Goal: Transaction & Acquisition: Book appointment/travel/reservation

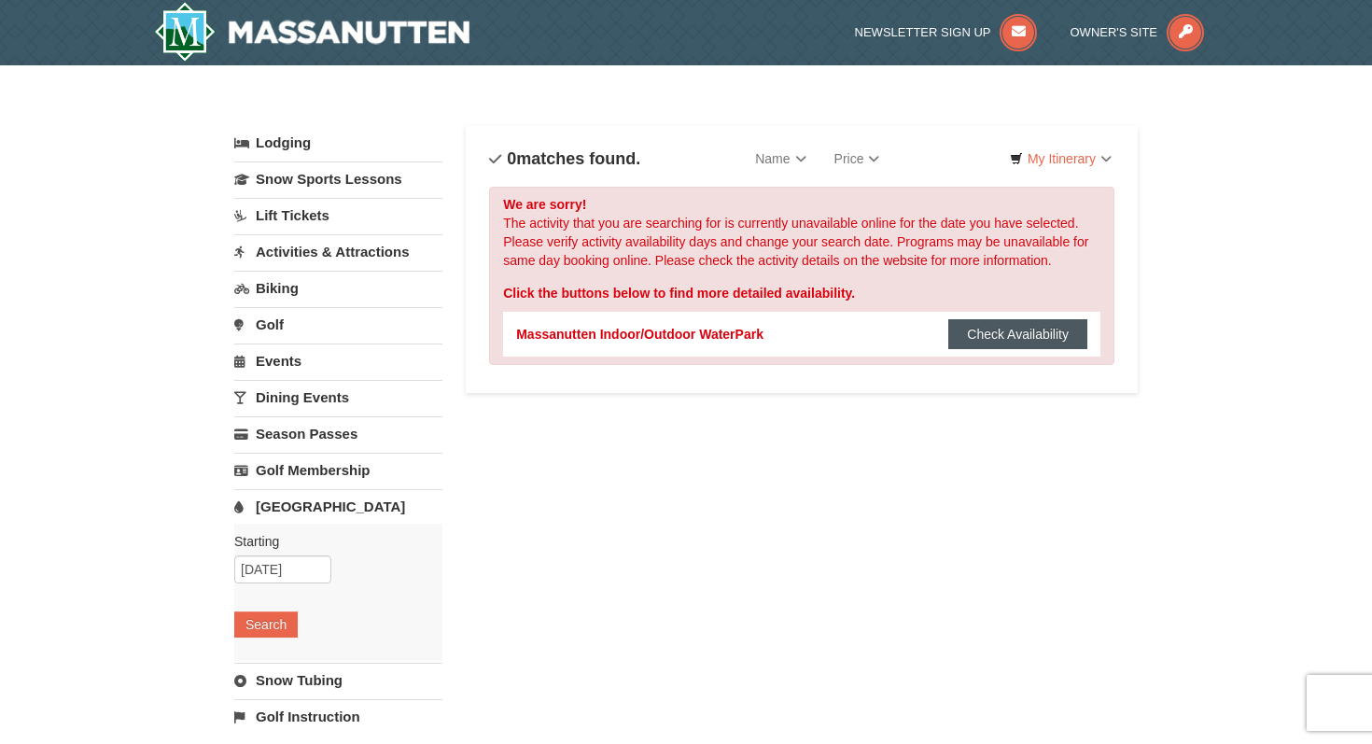
click at [984, 333] on button "Check Availability" at bounding box center [1017, 334] width 139 height 30
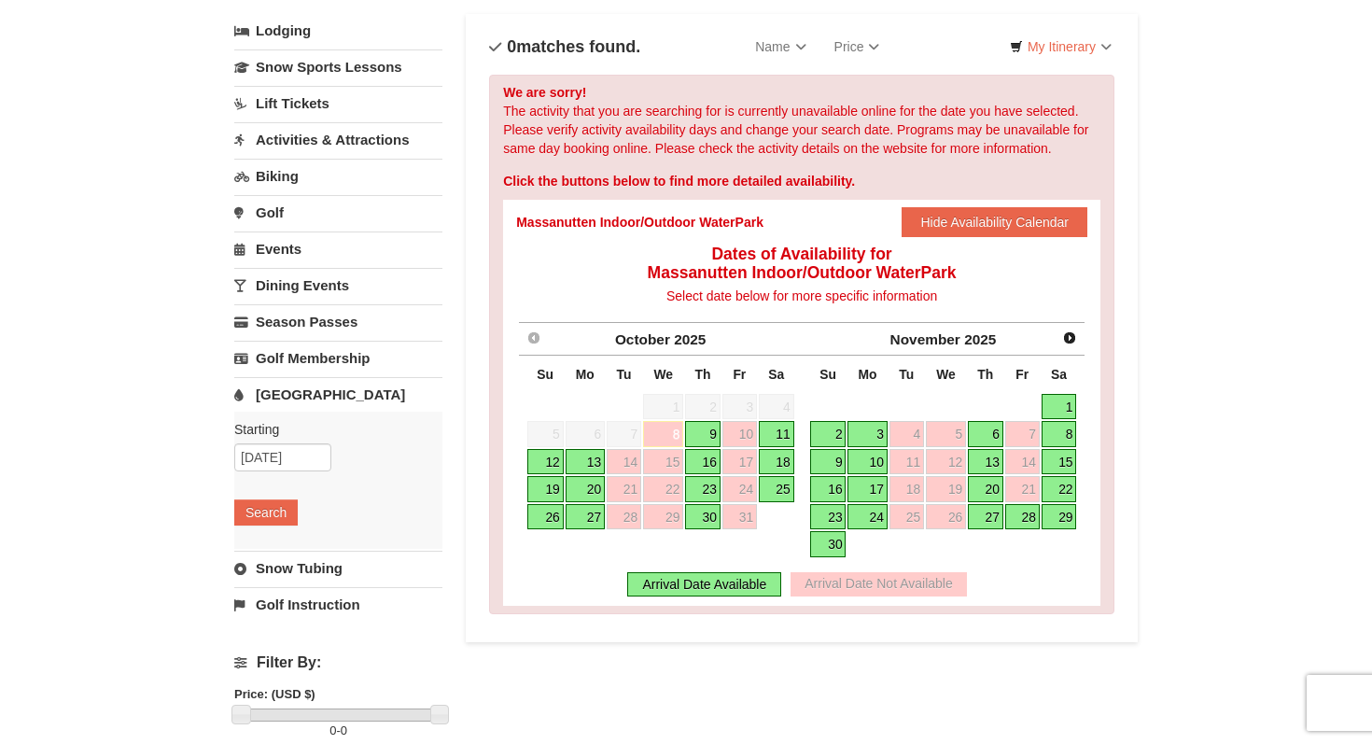
scroll to position [113, 0]
click at [701, 459] on link "16" at bounding box center [702, 461] width 35 height 26
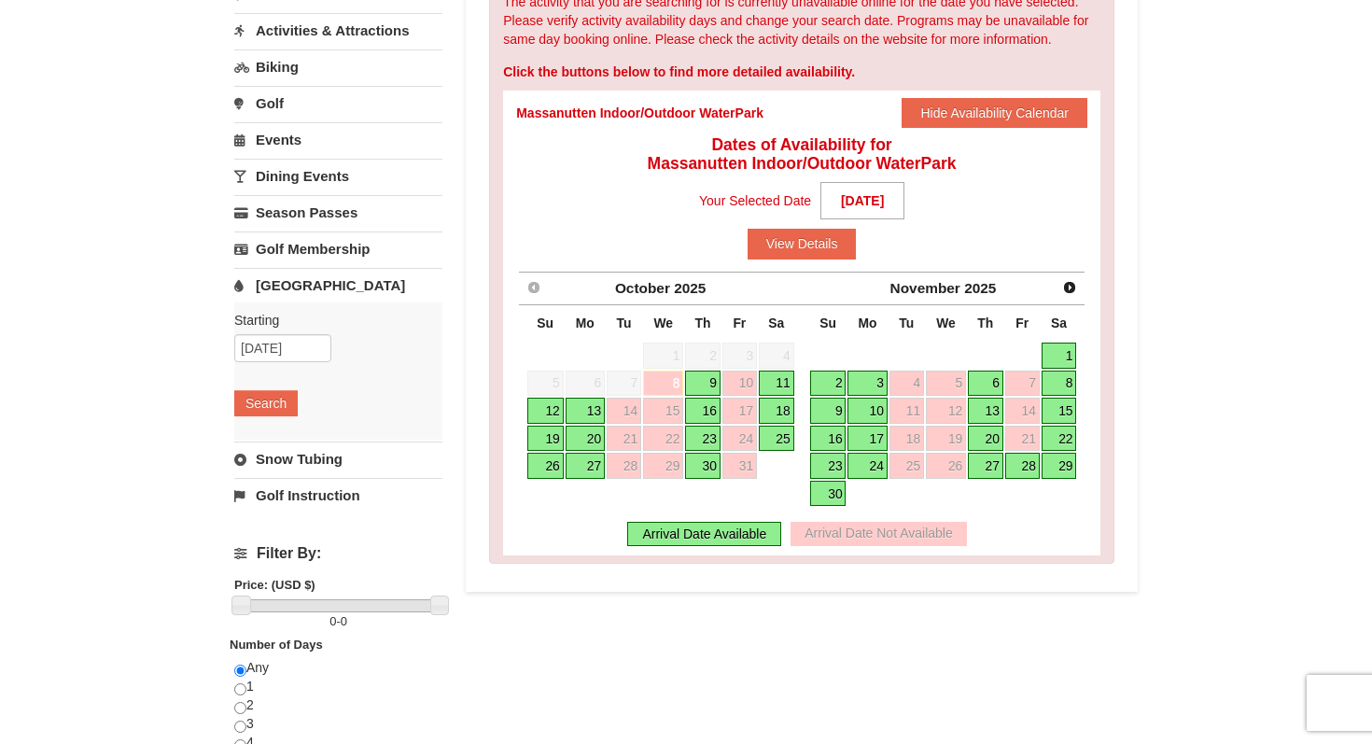
scroll to position [264, 0]
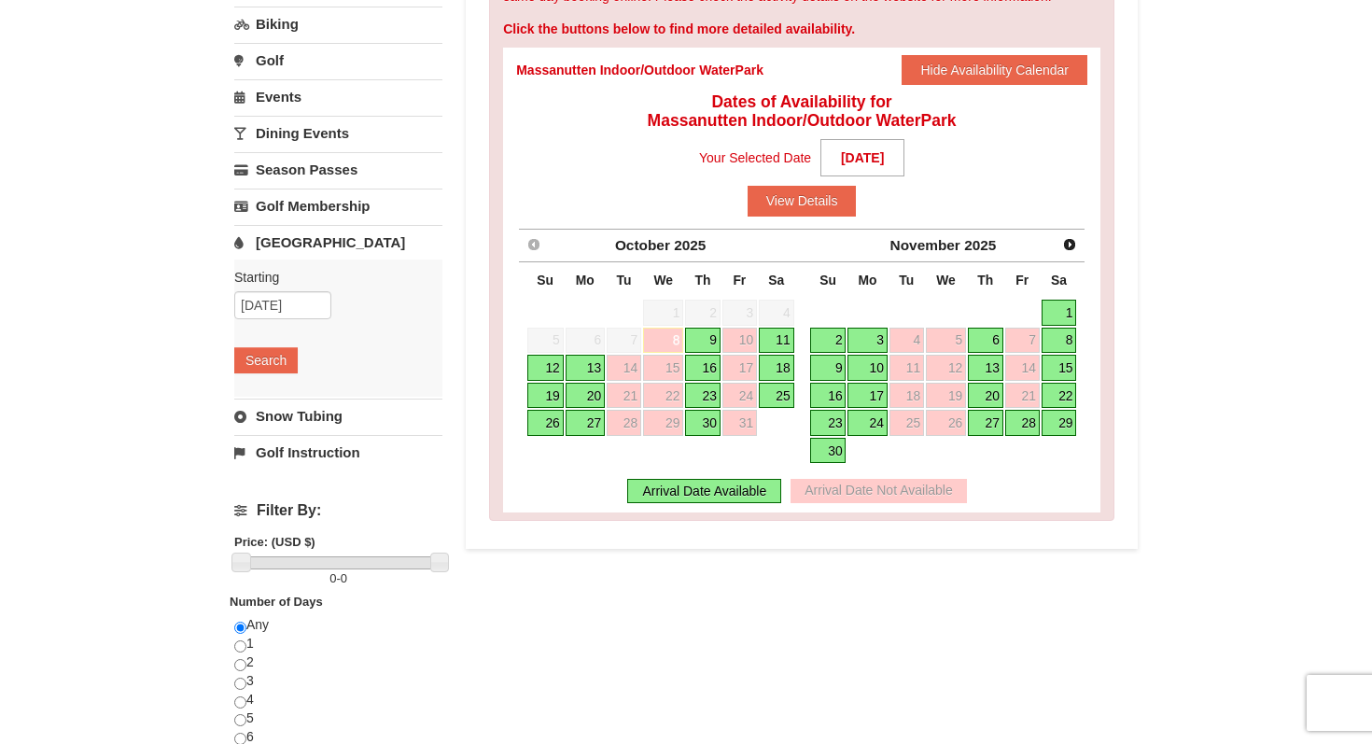
click at [708, 371] on link "16" at bounding box center [702, 368] width 35 height 26
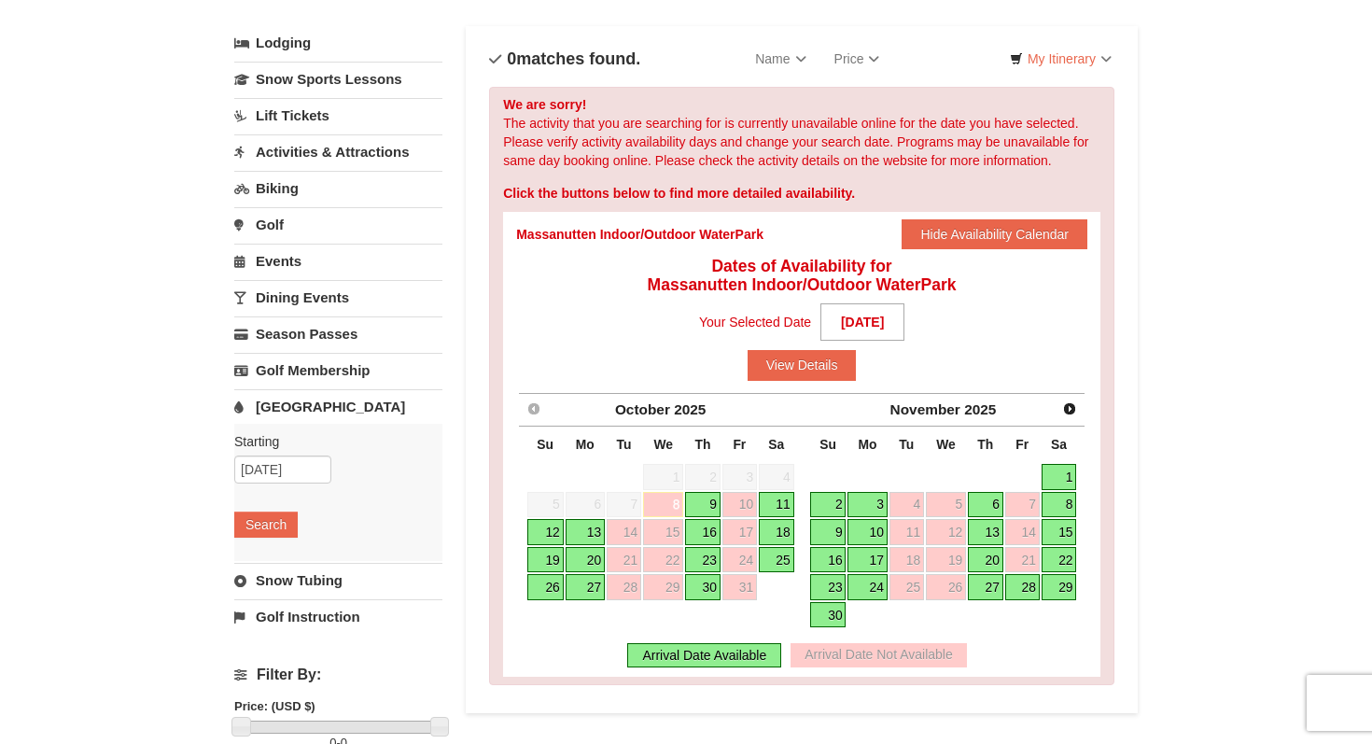
scroll to position [83, 0]
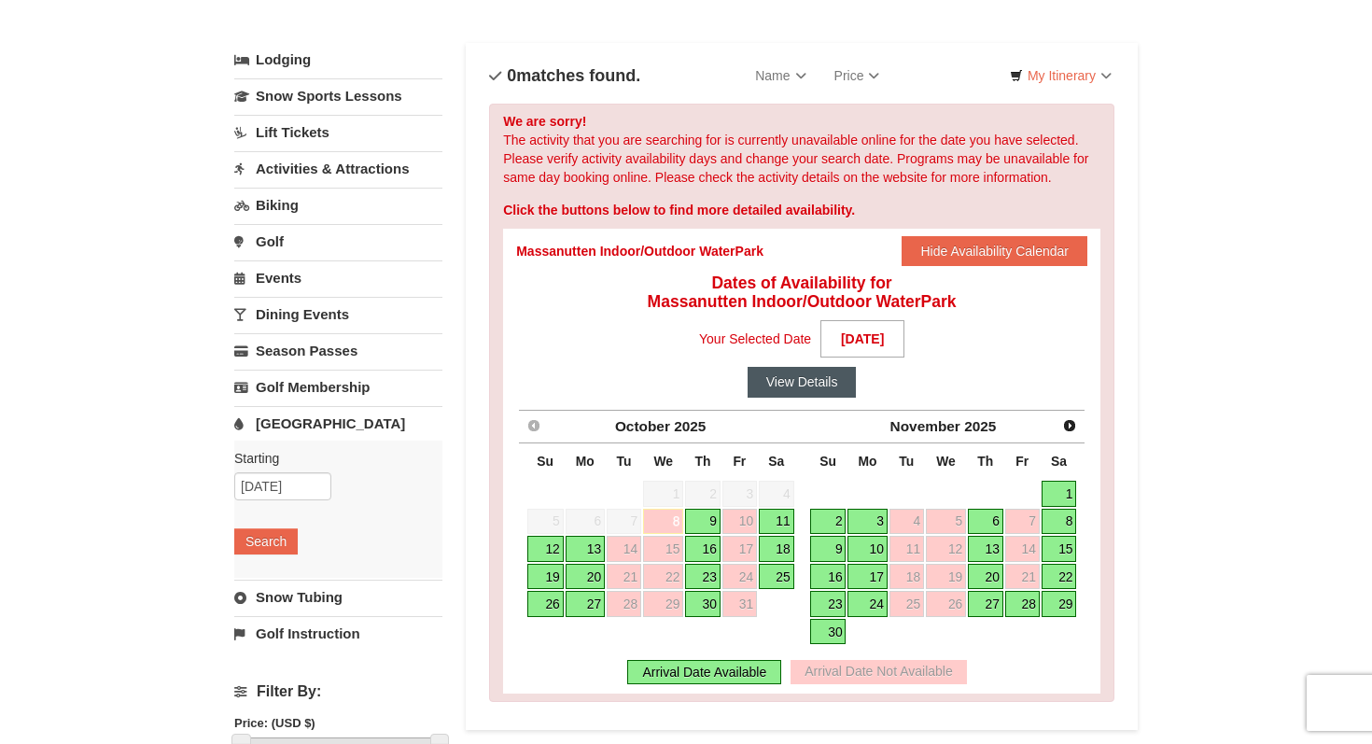
click at [785, 390] on button "View Details" at bounding box center [802, 382] width 109 height 30
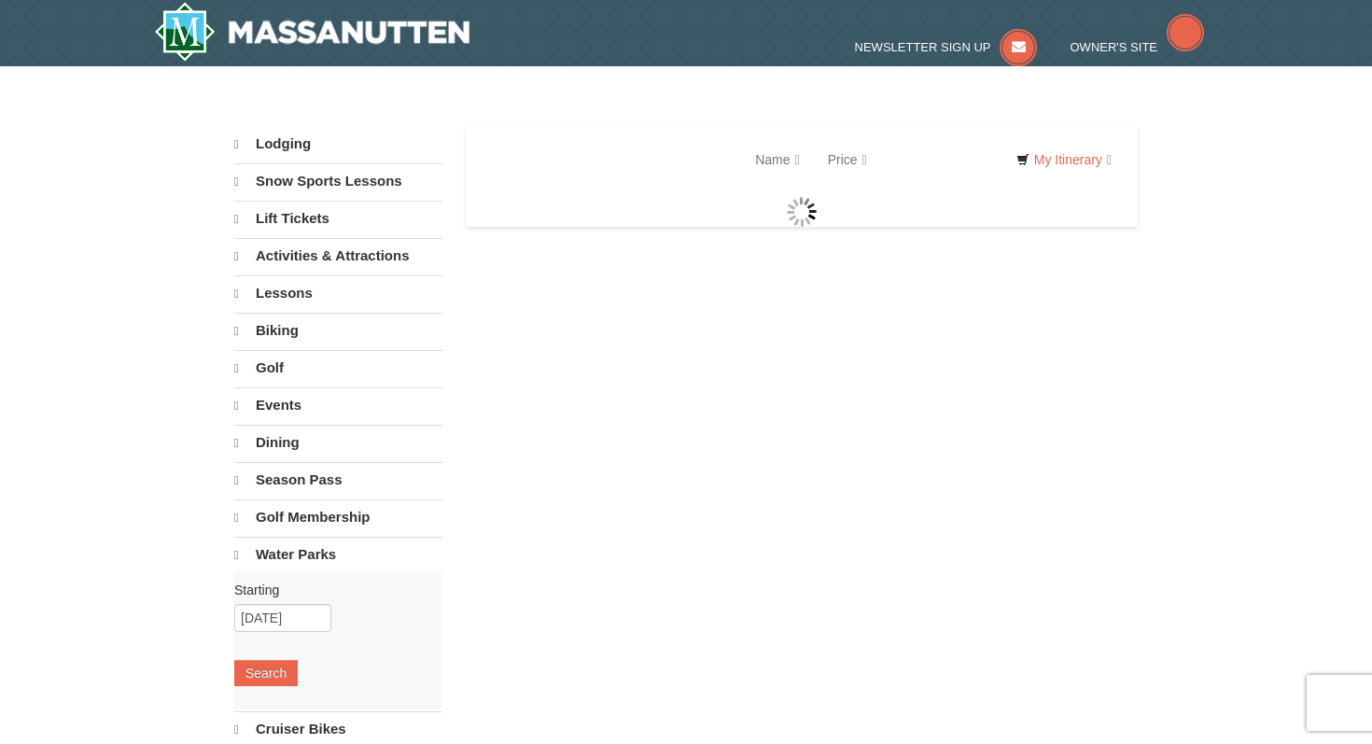
select select "10"
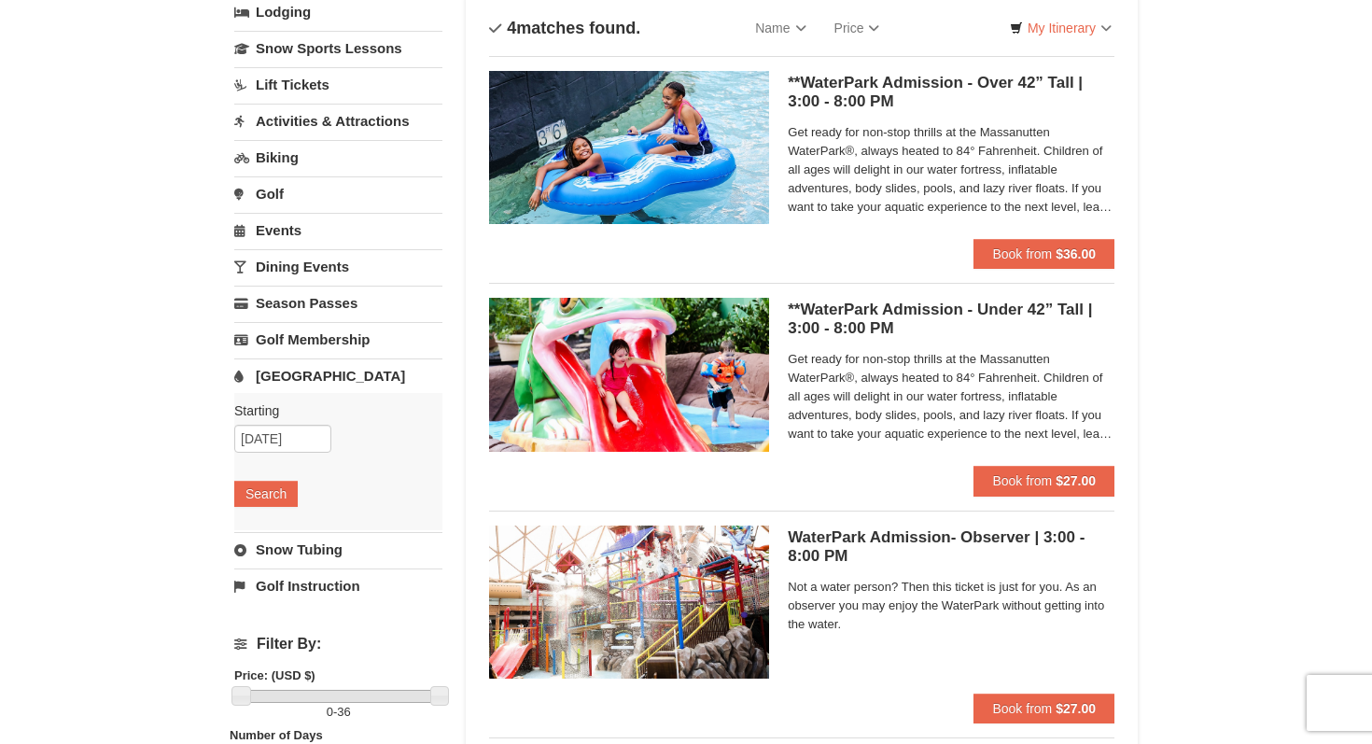
scroll to position [142, 0]
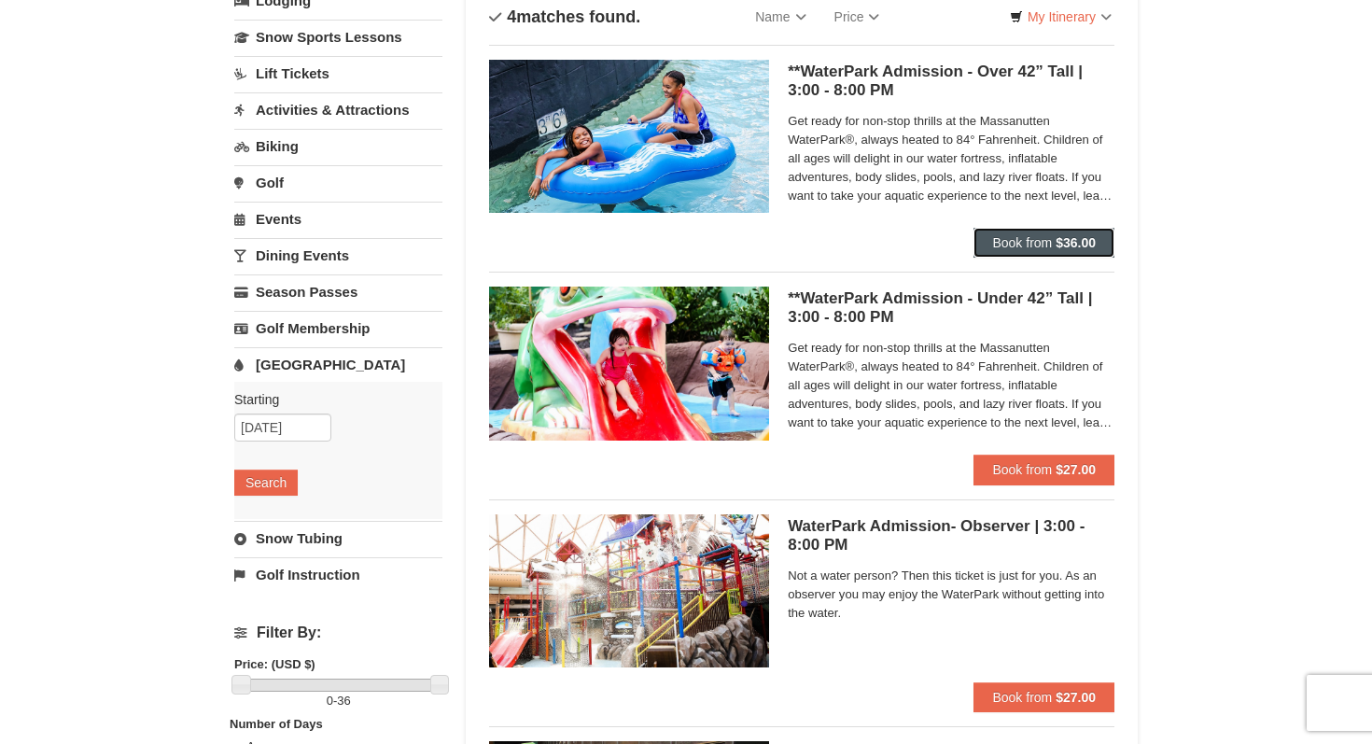
click at [1013, 235] on span "Book from" at bounding box center [1022, 242] width 60 height 15
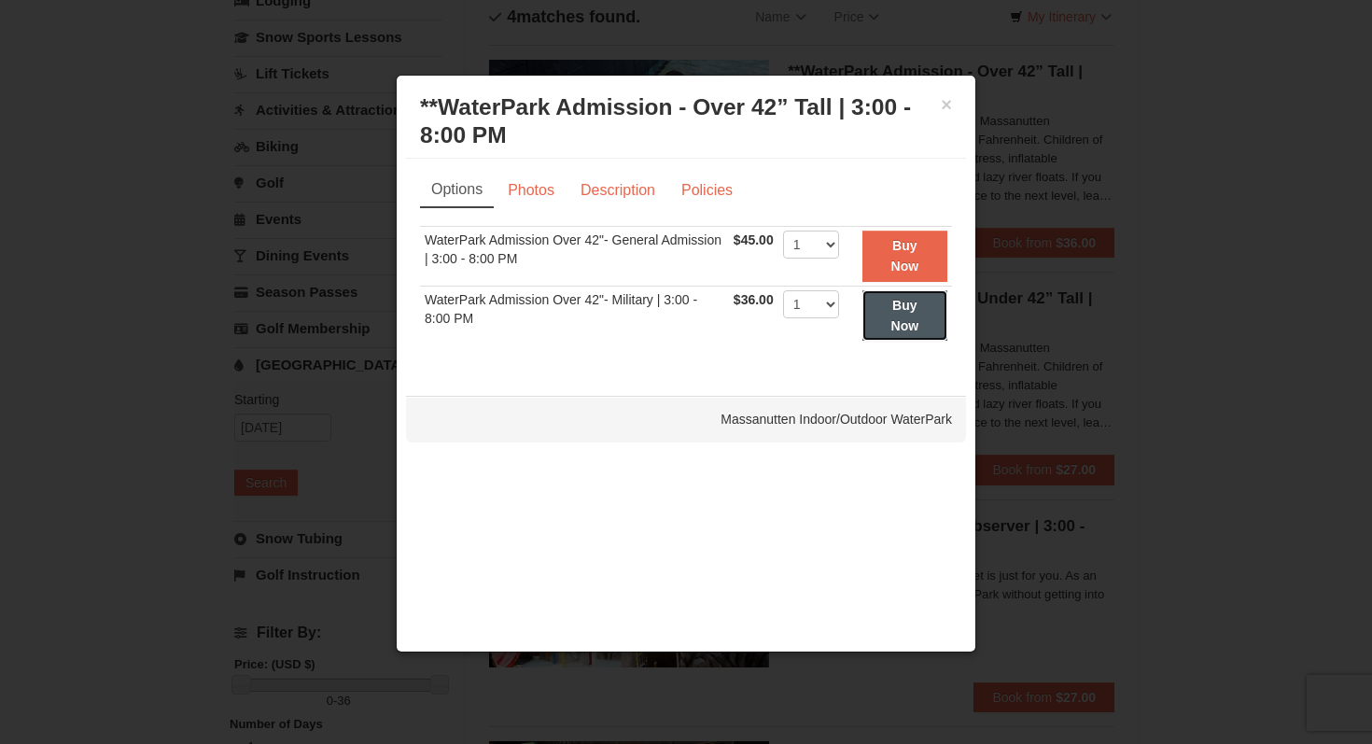
click at [915, 321] on strong "Buy Now" at bounding box center [905, 315] width 28 height 35
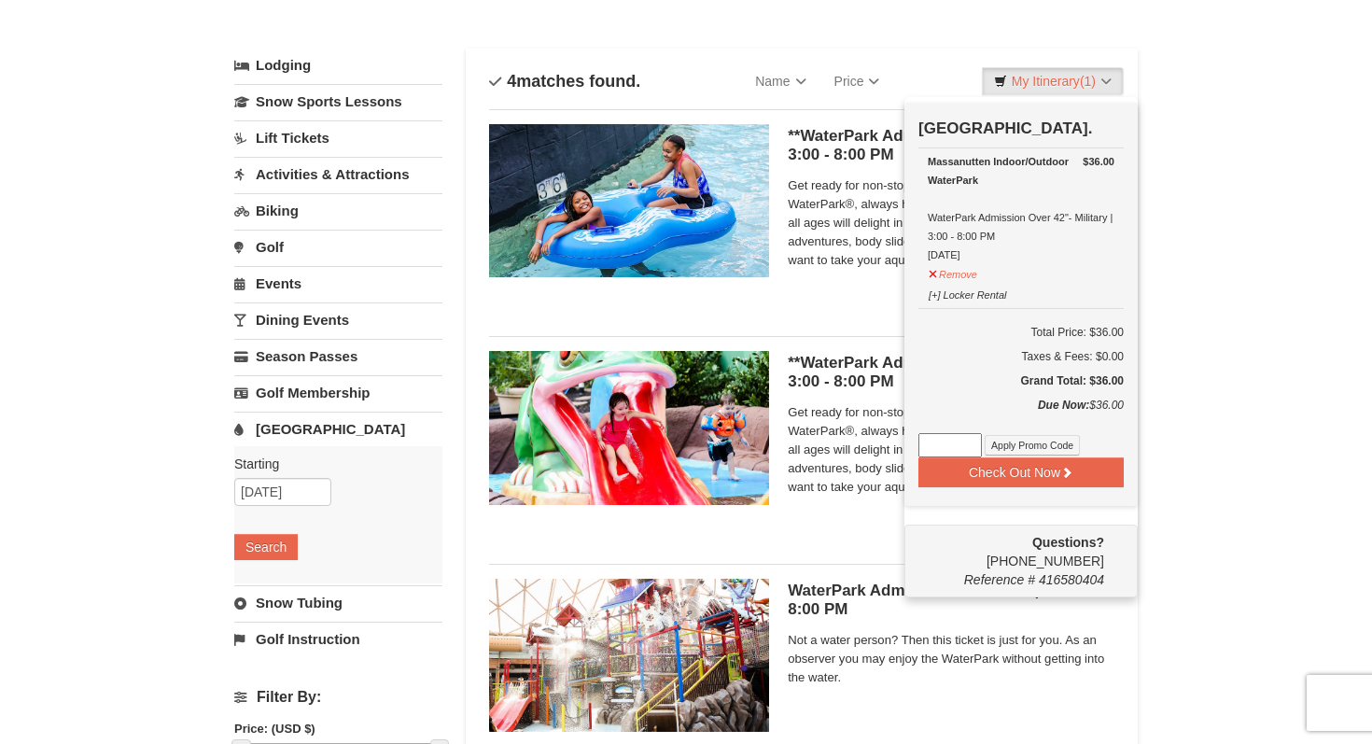
scroll to position [84, 0]
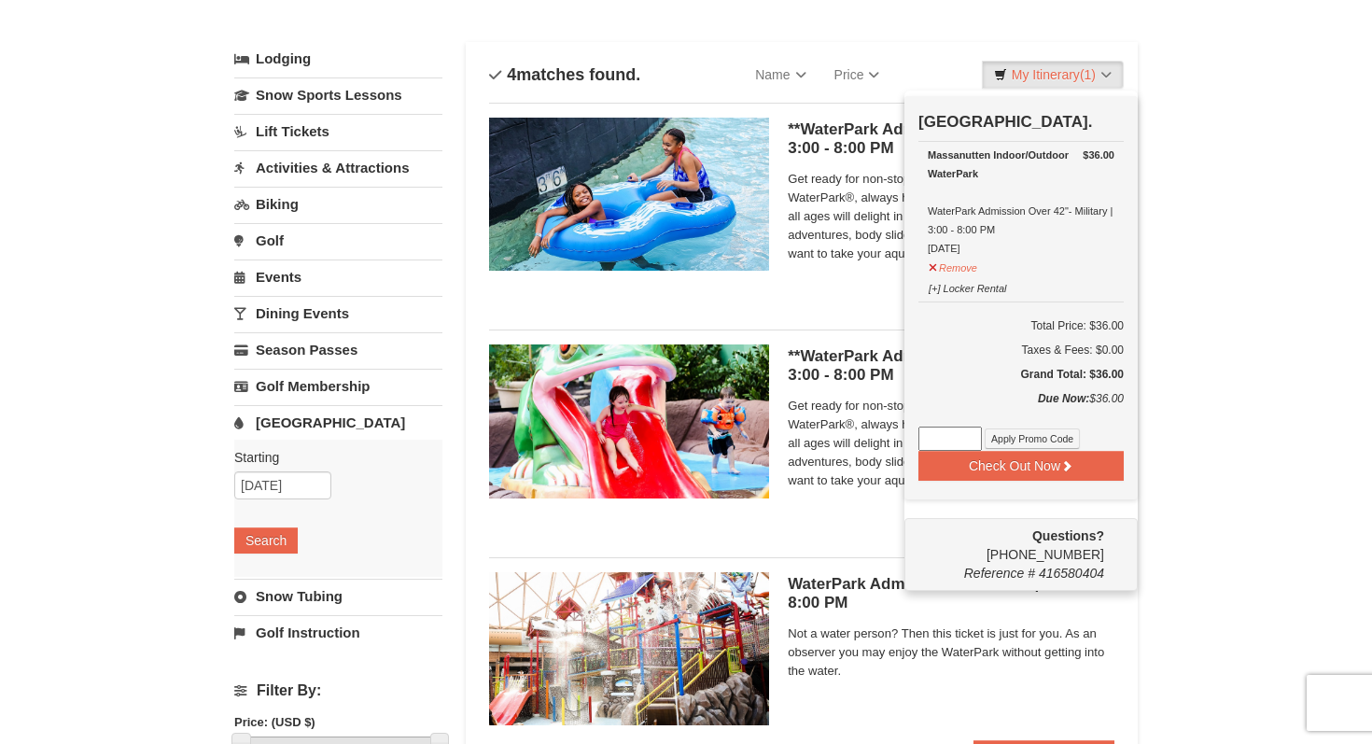
click at [1292, 432] on div "× Categories List Filter My Itinerary (1) Check Out Now Water Park Pass. $36.00…" at bounding box center [686, 539] width 1372 height 1117
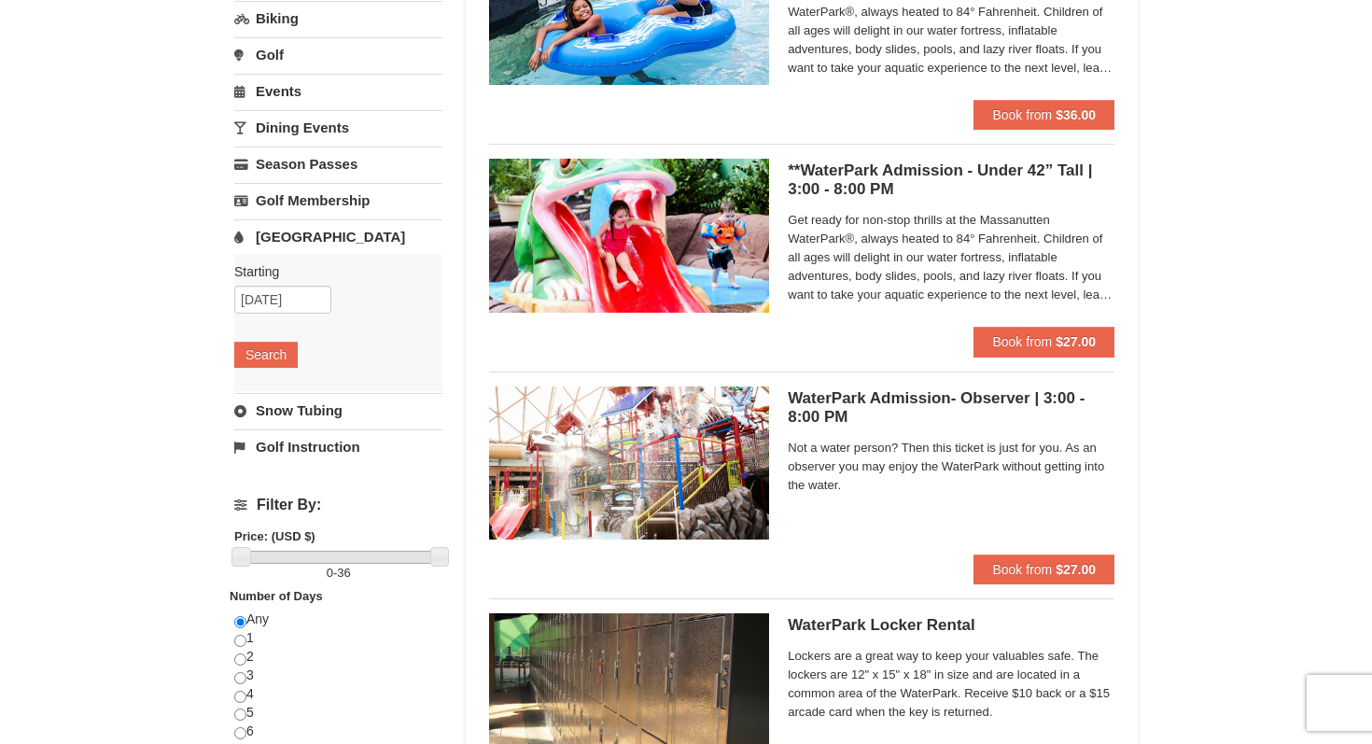
scroll to position [278, 0]
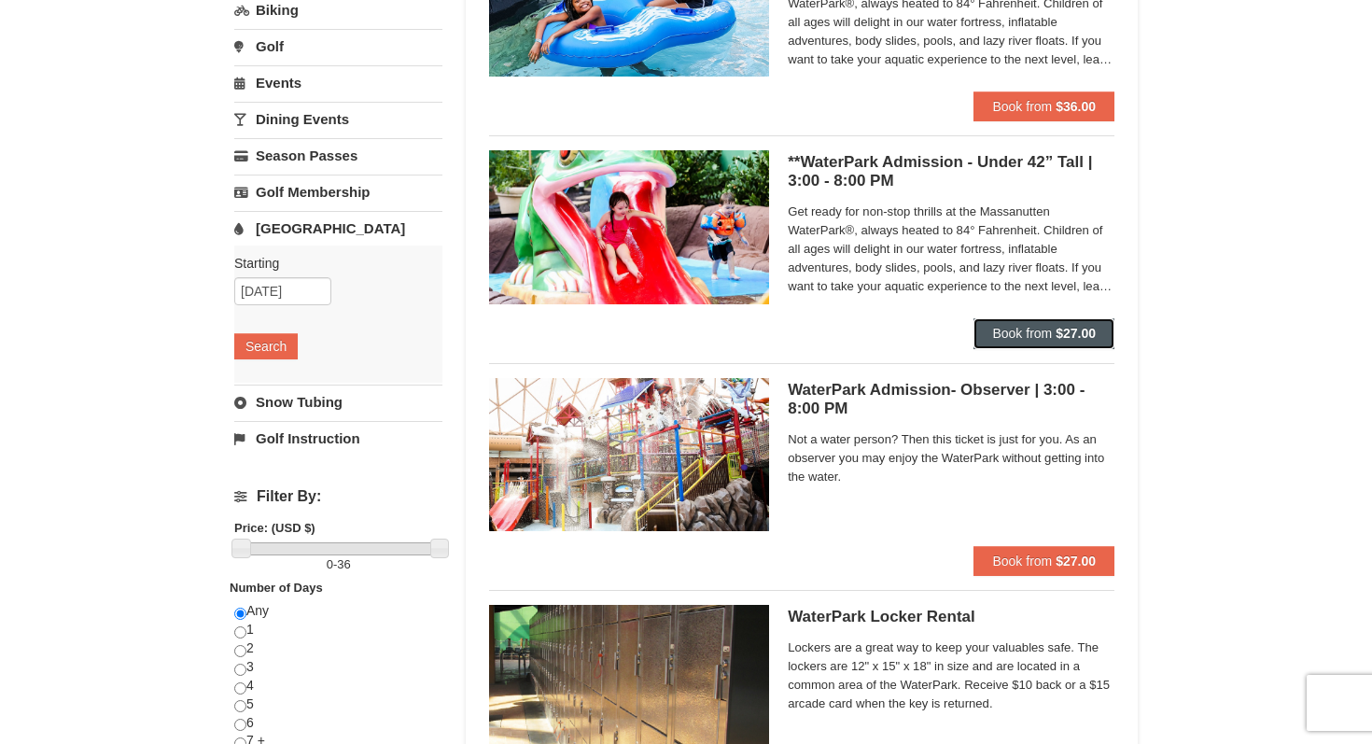
click at [1039, 333] on span "Book from" at bounding box center [1022, 333] width 60 height 15
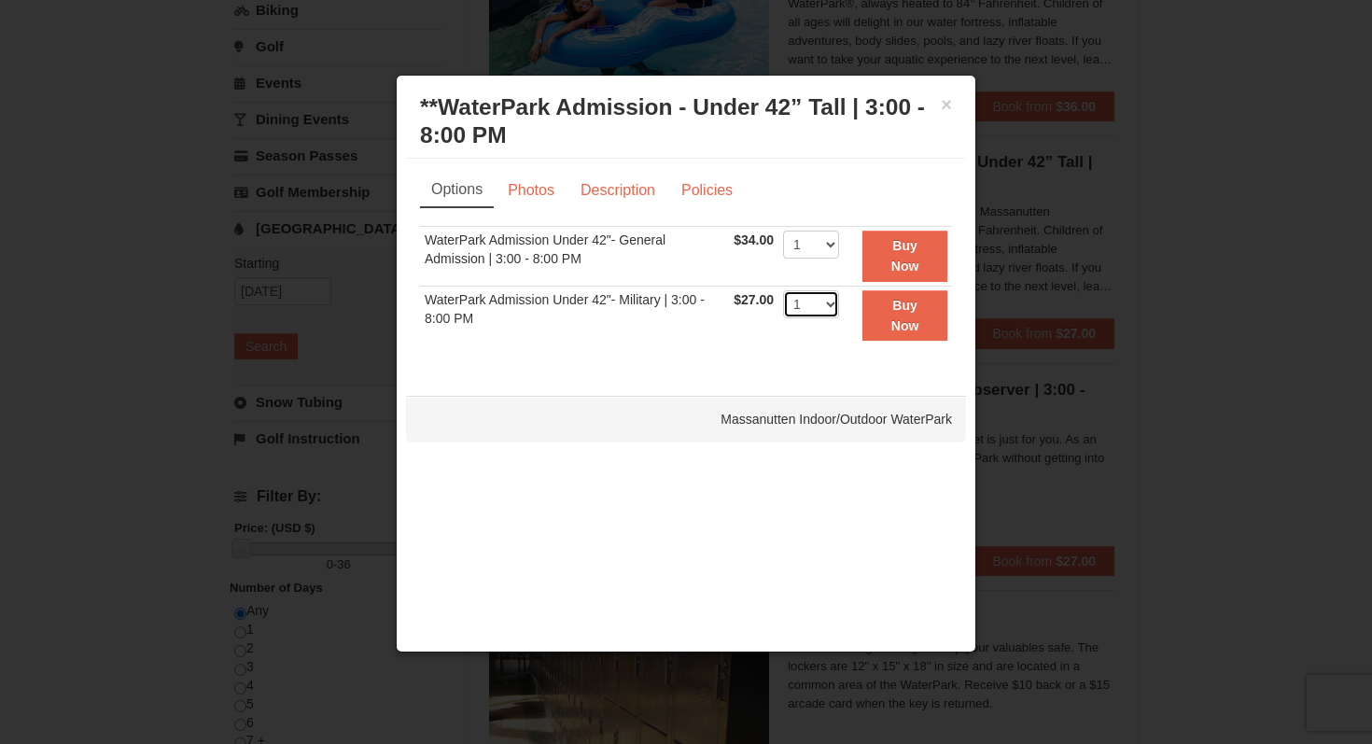
click at [828, 303] on select "1 2 3 4 5 6 7 8 9 10 11 12 13 14 15 16 17 18 19 20 21 22" at bounding box center [811, 304] width 56 height 28
click at [783, 290] on select "1 2 3 4 5 6 7 8 9 10 11 12 13 14 15 16 17 18 19 20 21 22" at bounding box center [811, 304] width 56 height 28
click at [910, 324] on strong "Buy Now" at bounding box center [905, 315] width 28 height 35
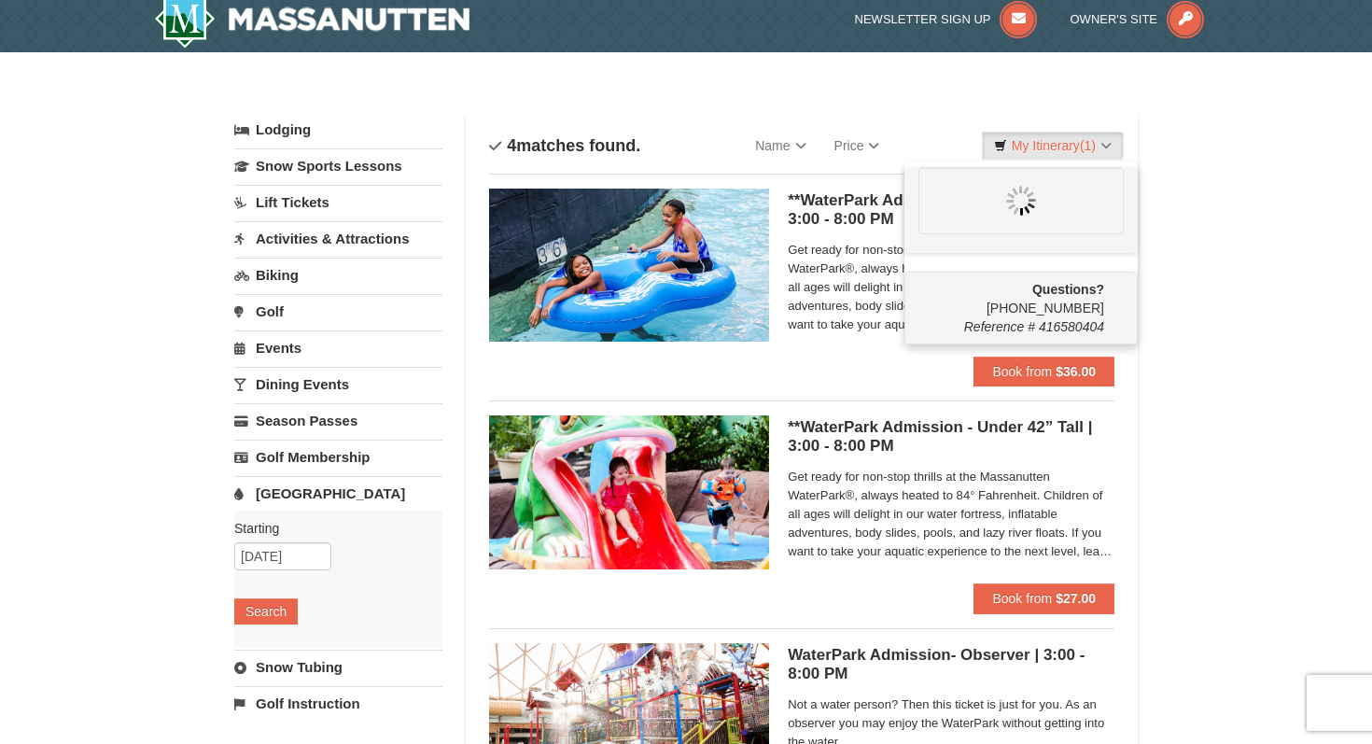
scroll to position [0, 0]
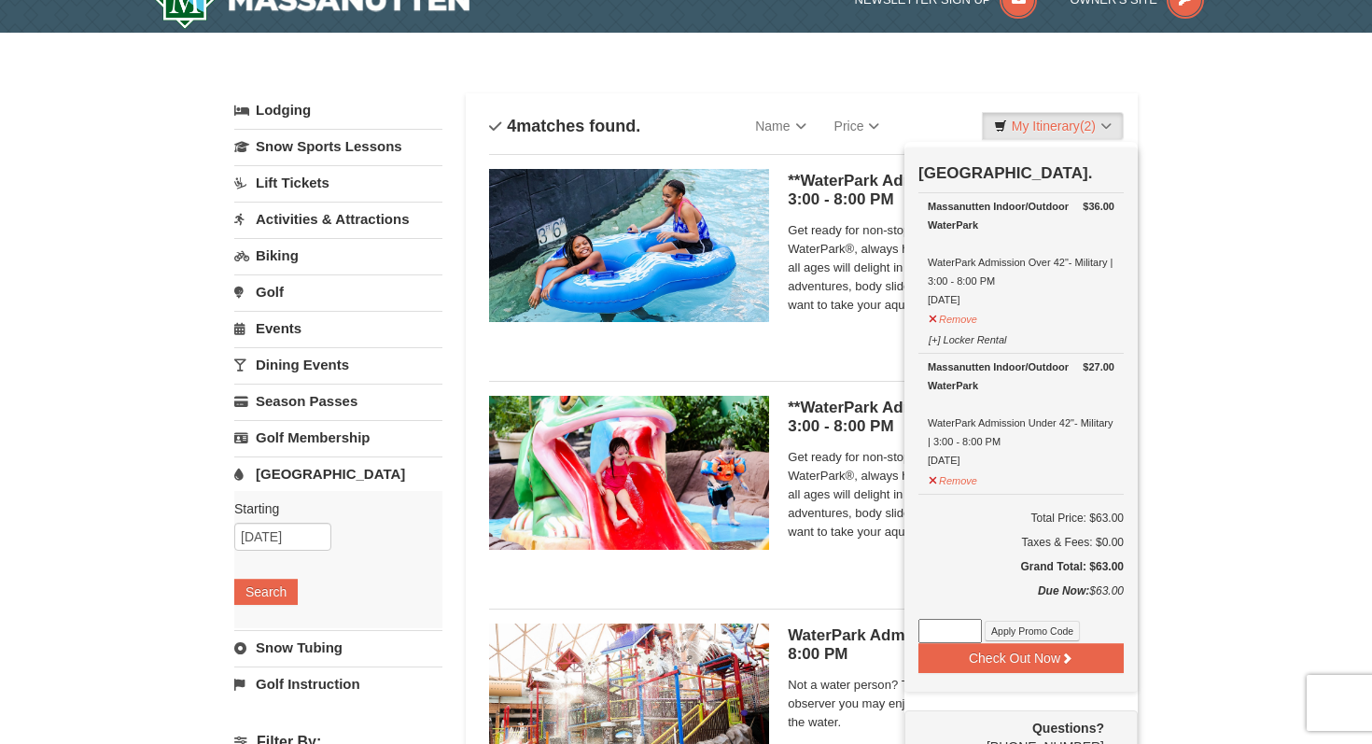
click at [1210, 344] on div "× Categories List Filter My Itinerary (2) Check Out Now Water Park Pass. $36.00…" at bounding box center [686, 591] width 1372 height 1117
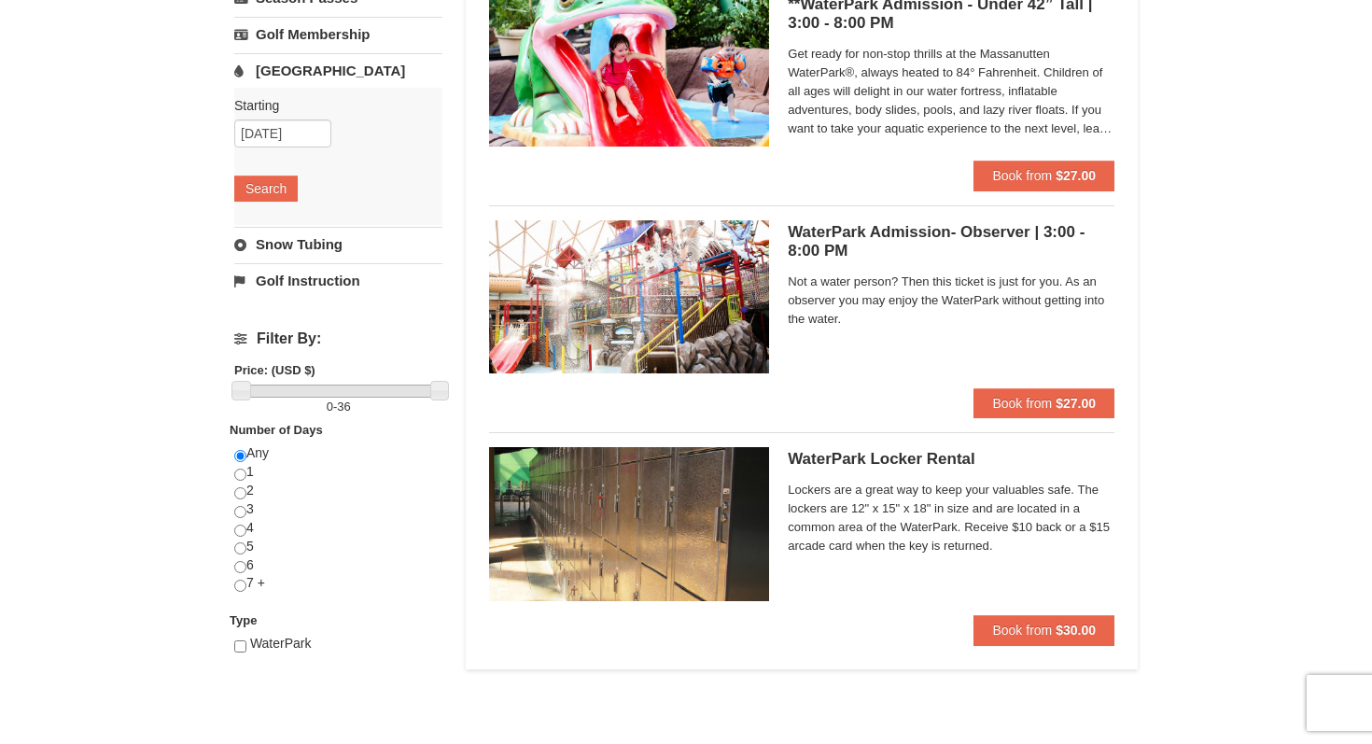
scroll to position [471, 0]
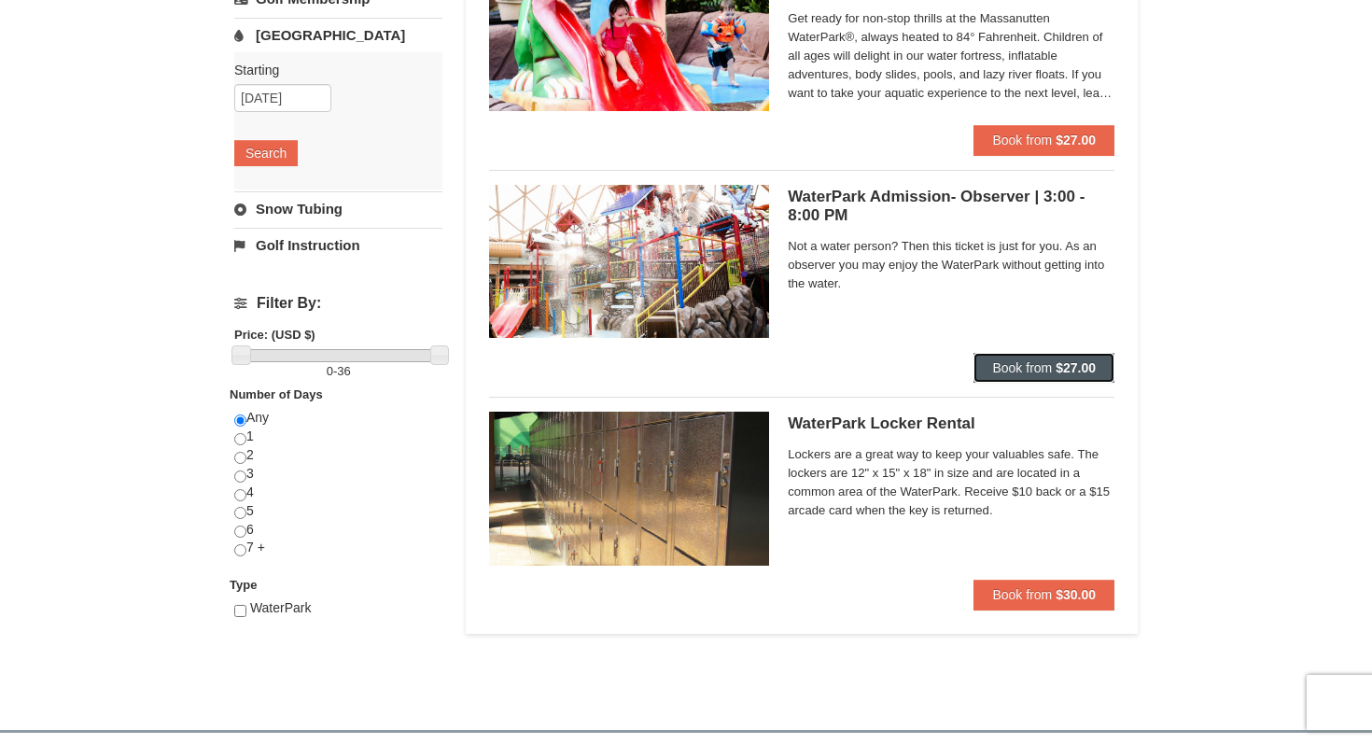
click at [1049, 374] on span "Book from" at bounding box center [1022, 367] width 60 height 15
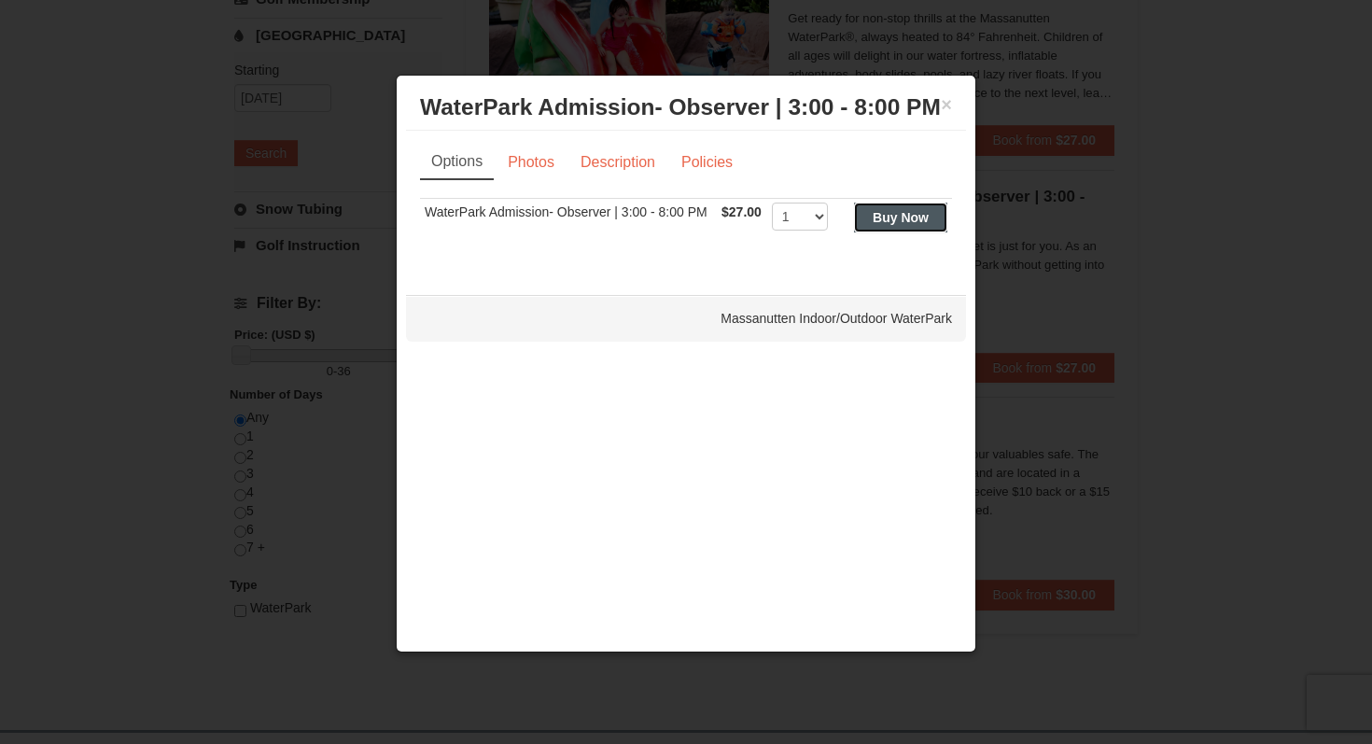
click at [916, 223] on strong "Buy Now" at bounding box center [901, 217] width 56 height 15
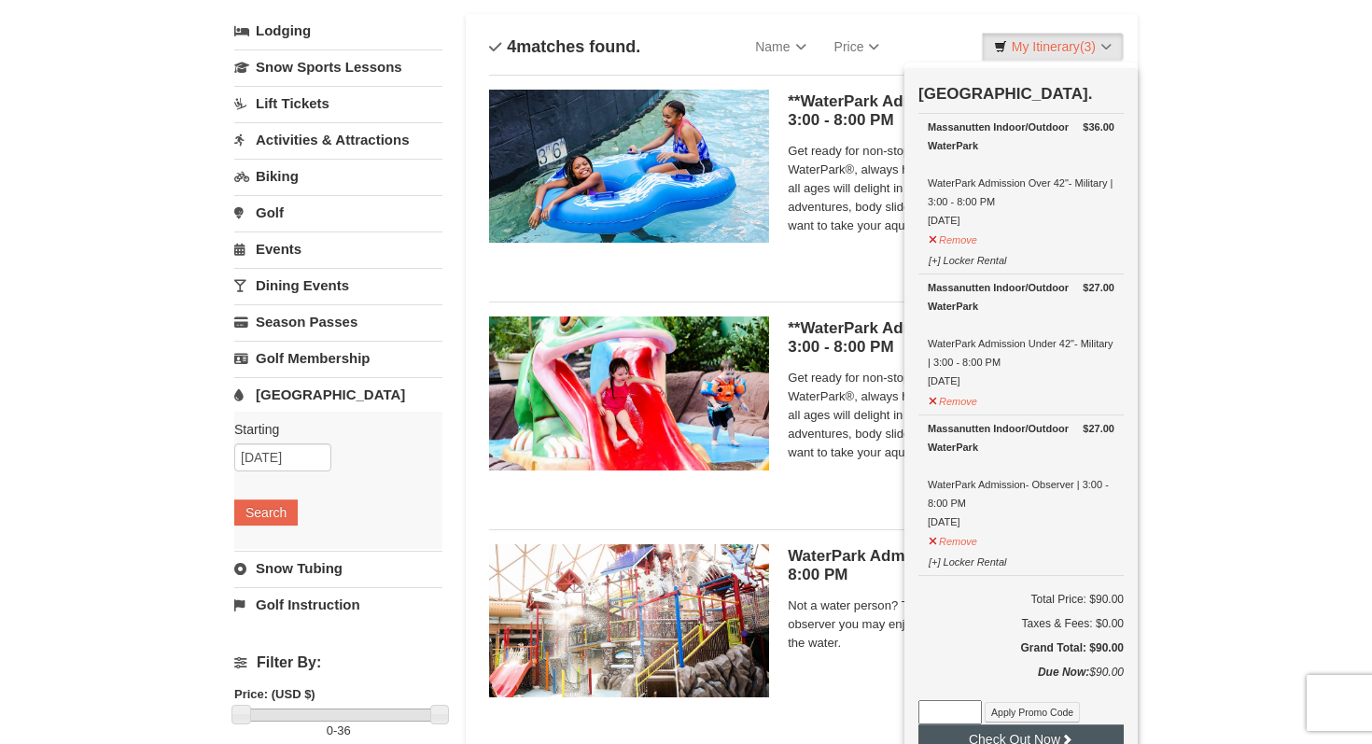
scroll to position [263, 0]
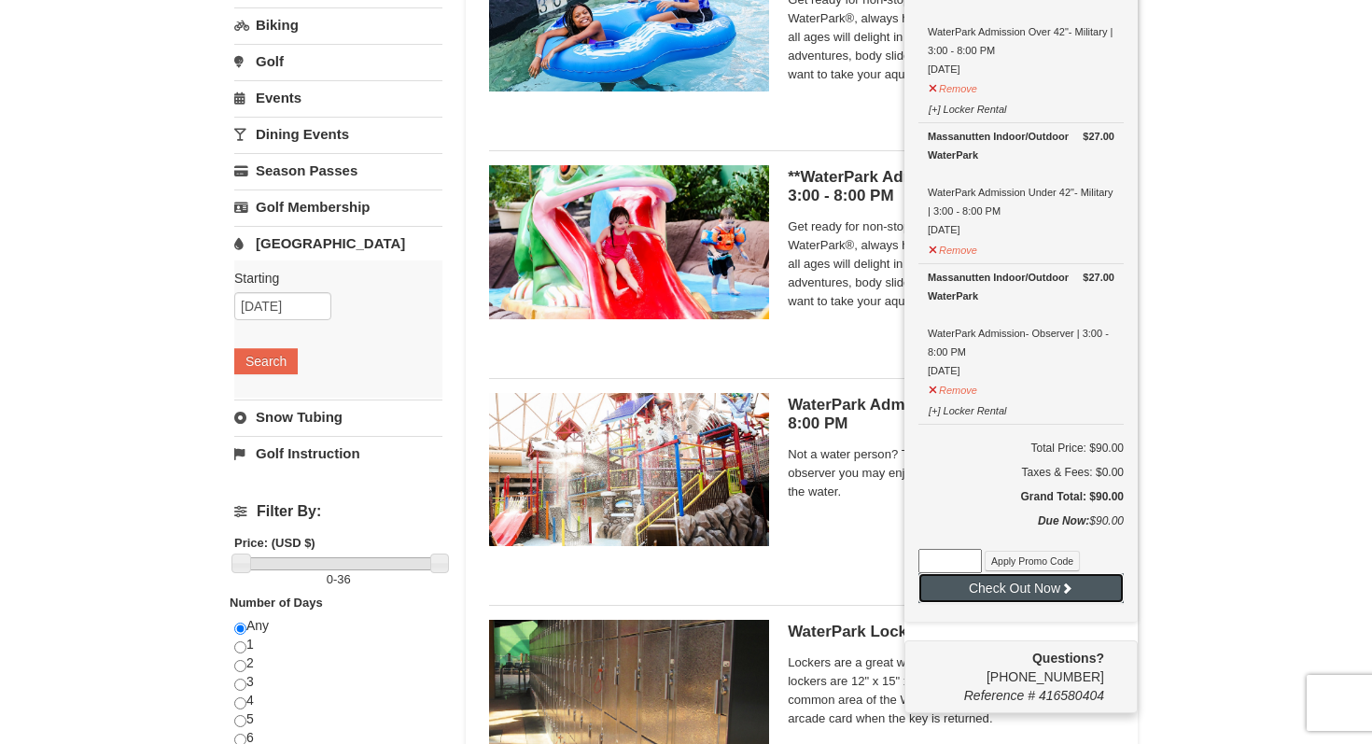
click at [1027, 585] on button "Check Out Now" at bounding box center [1020, 588] width 205 height 30
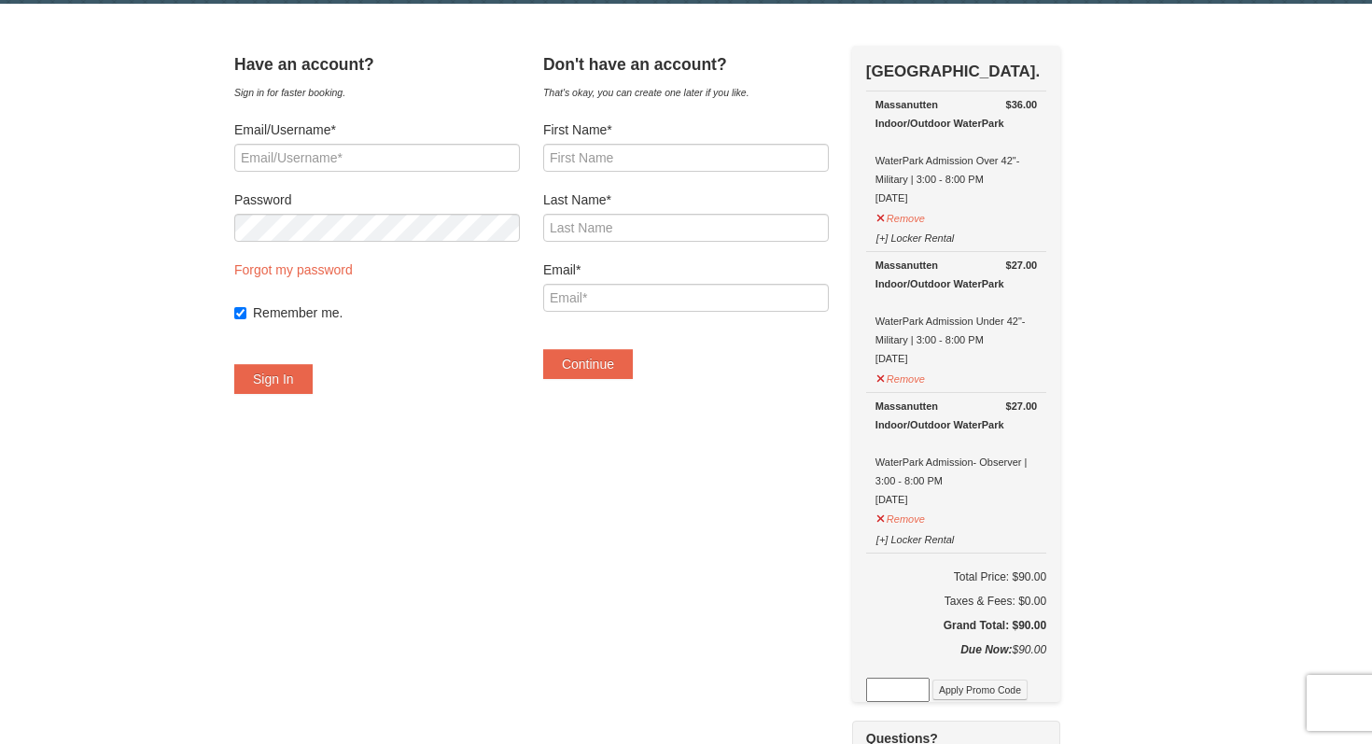
scroll to position [64, 0]
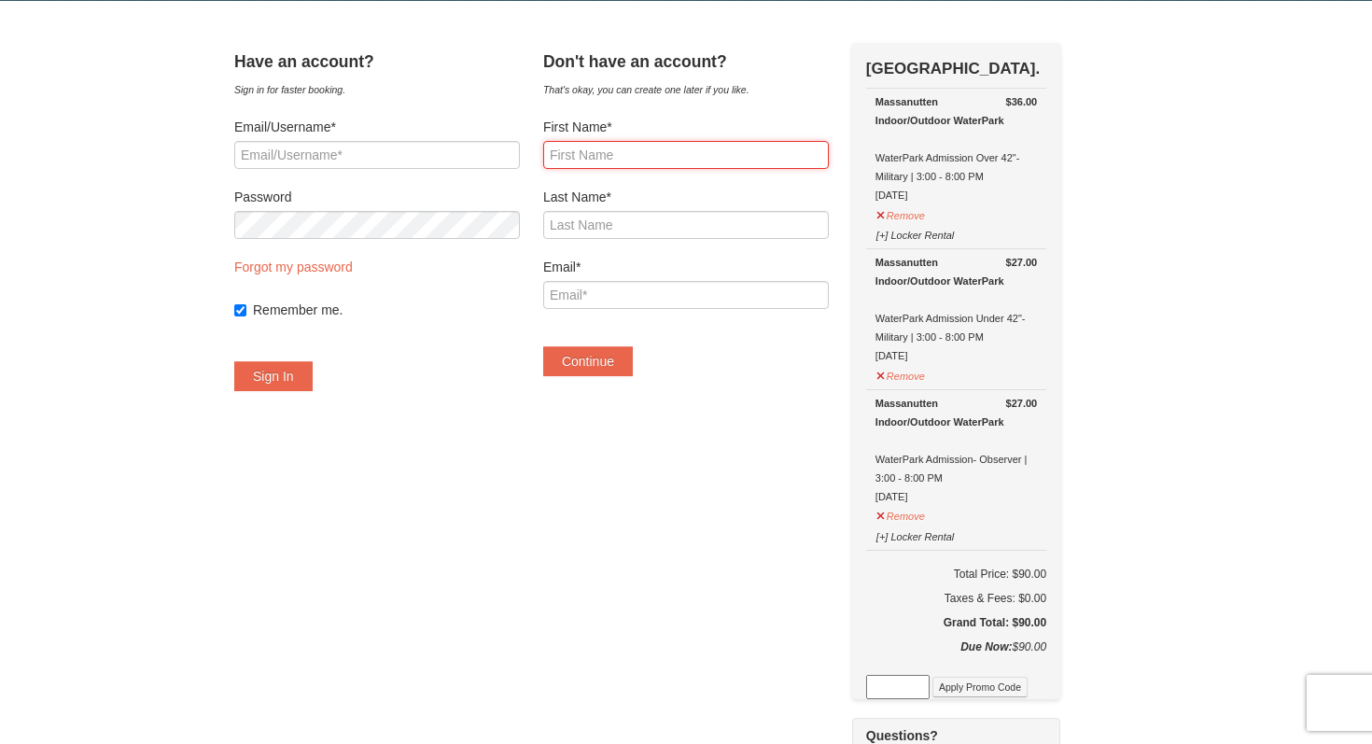
click at [637, 151] on input "First Name*" at bounding box center [686, 155] width 286 height 28
type input "John"
type input "O'Bryan"
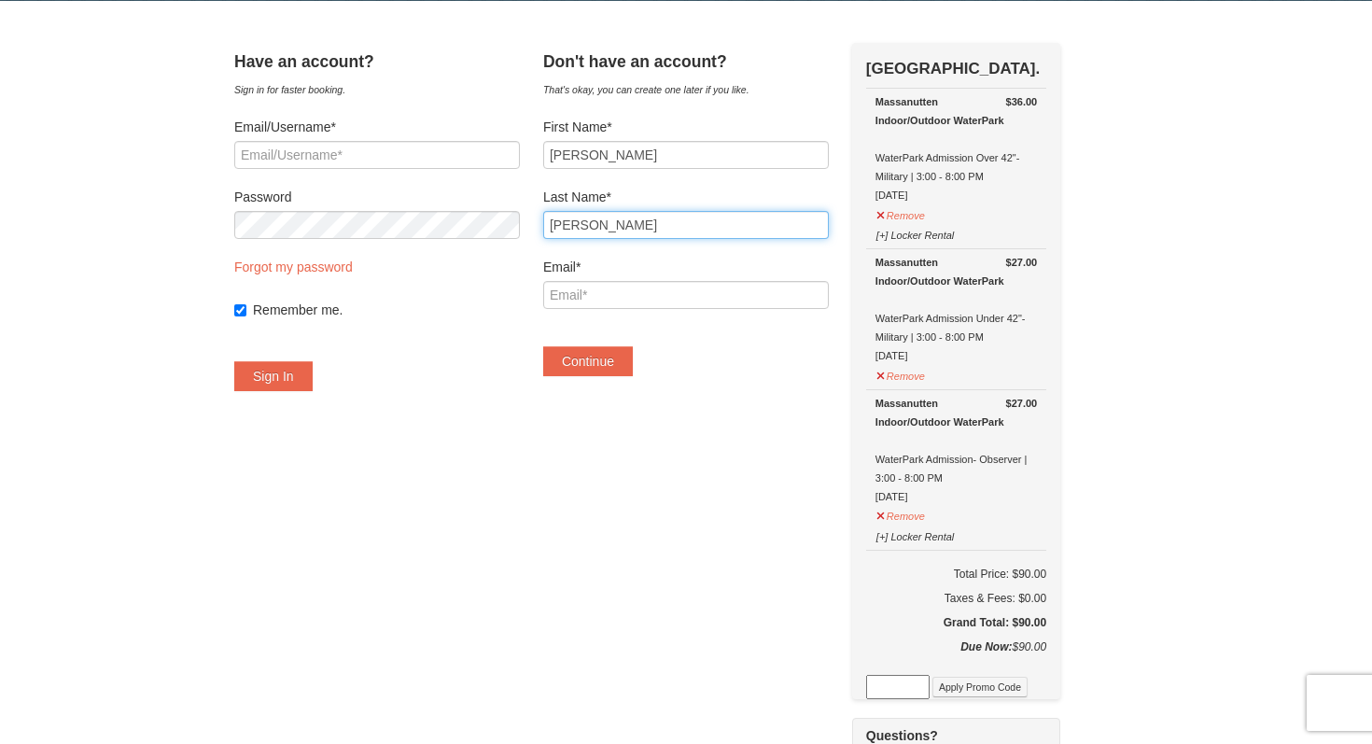
type input "obryanjohnt@gmail.com"
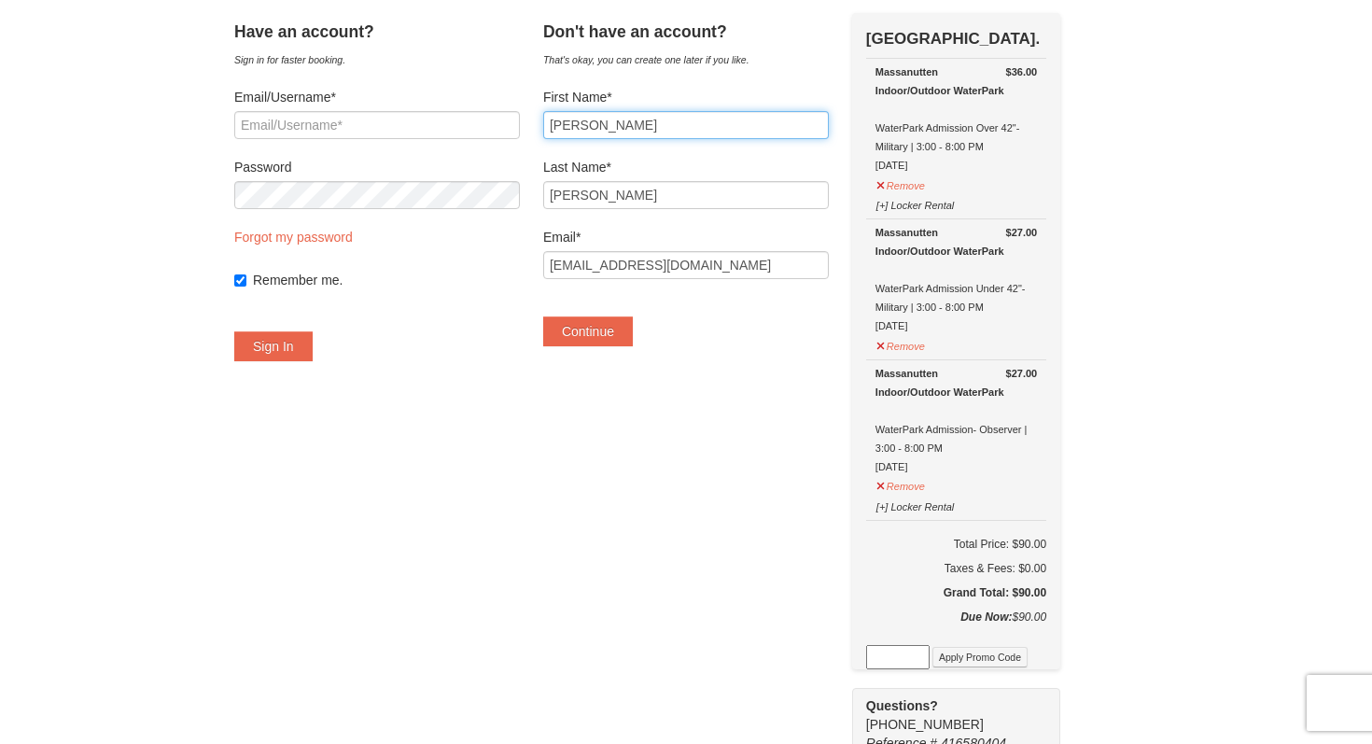
scroll to position [91, 0]
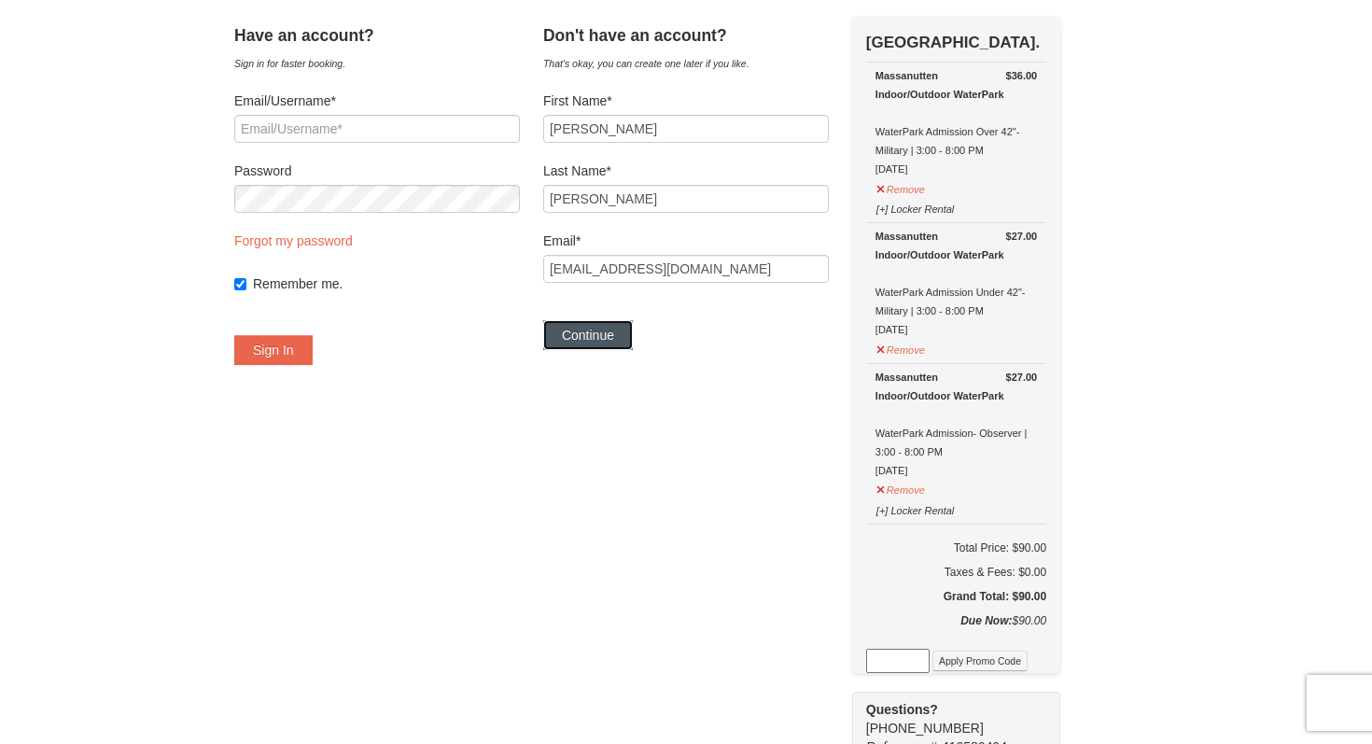
click at [598, 329] on button "Continue" at bounding box center [588, 335] width 90 height 30
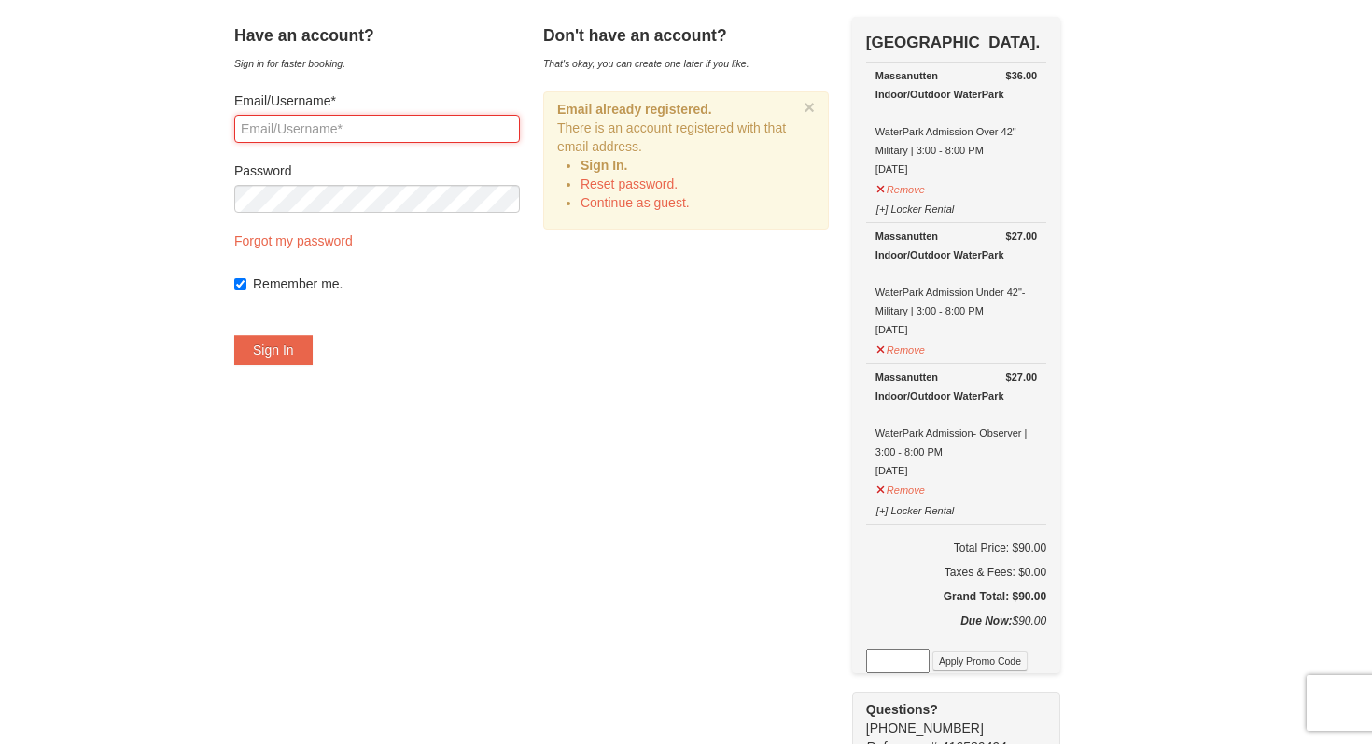
click at [420, 122] on input "Email/Username*" at bounding box center [377, 129] width 286 height 28
type input "obryanjohnt@gmail.com"
click at [234, 335] on button "Sign In" at bounding box center [273, 350] width 78 height 30
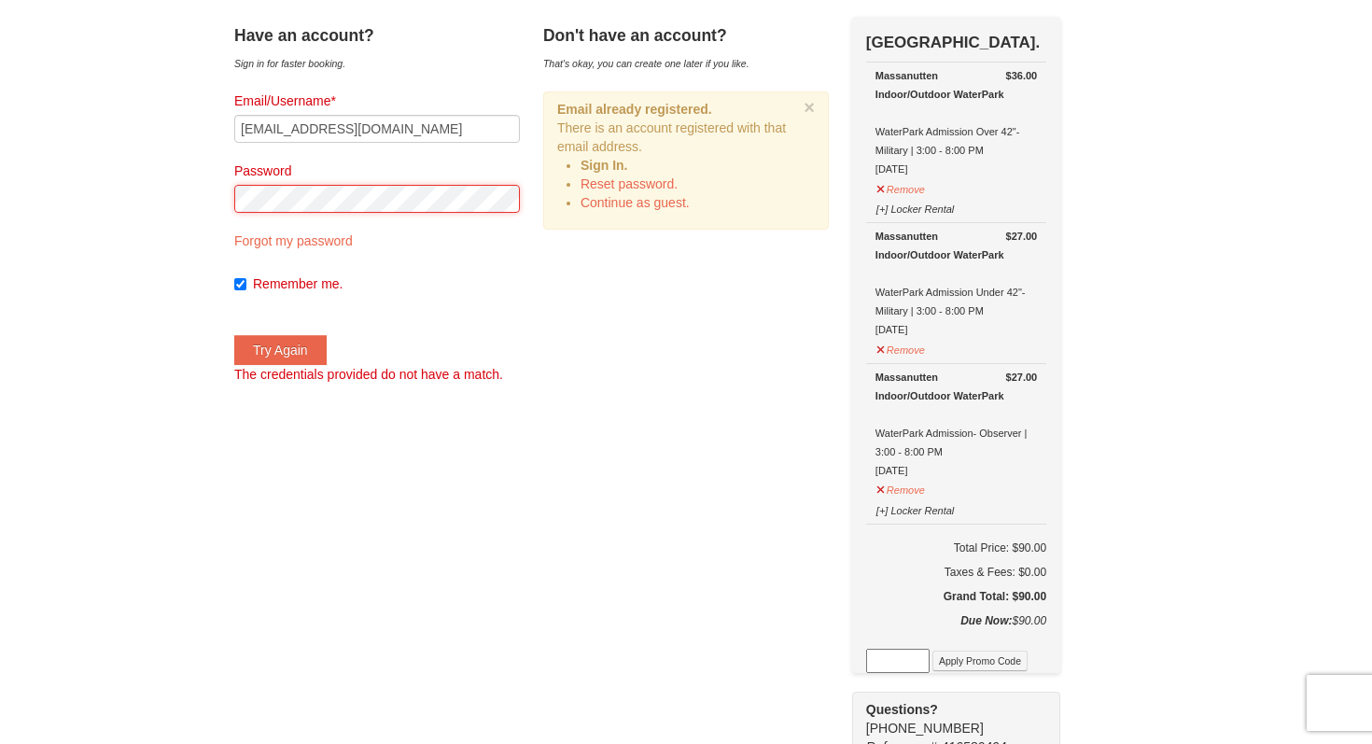
scroll to position [0, 0]
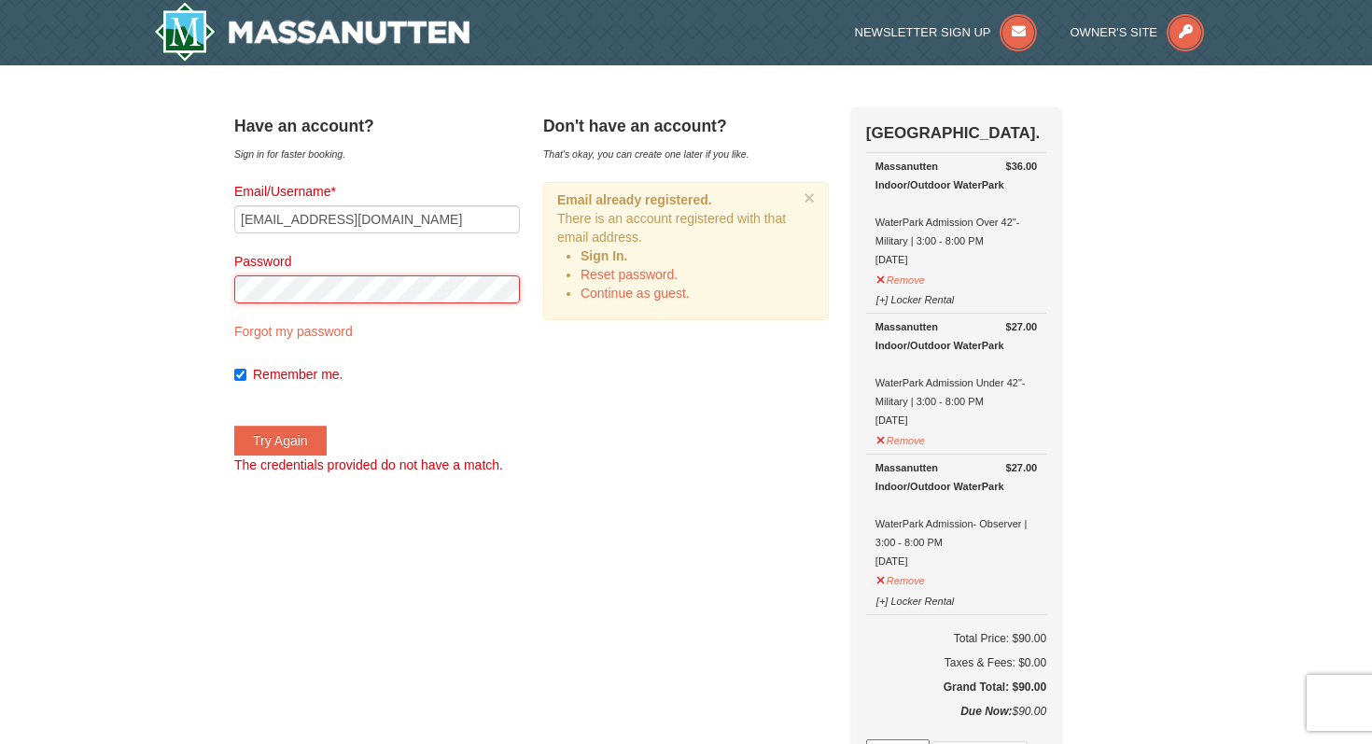
click at [234, 426] on button "Try Again" at bounding box center [280, 441] width 92 height 30
click at [346, 322] on form "Email/Username* obryanjohnt@gmail.com Password Forgot my password Remember me. …" at bounding box center [377, 328] width 286 height 292
click at [234, 426] on button "Try Again" at bounding box center [280, 441] width 92 height 30
click at [273, 330] on link "Forgot my password" at bounding box center [293, 331] width 119 height 15
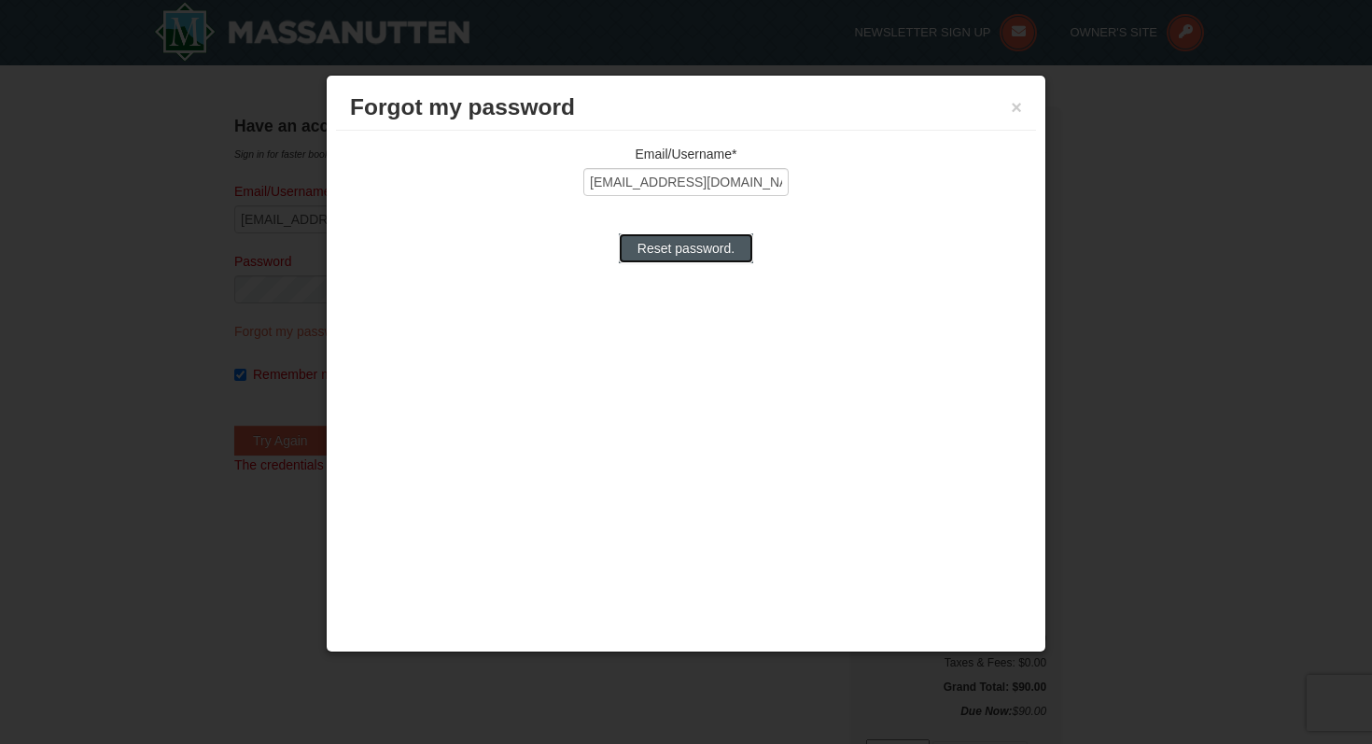
click at [748, 246] on input "Reset password." at bounding box center [686, 248] width 134 height 30
type input "Processing..."
type input "obryanjohnt@gmail.com"
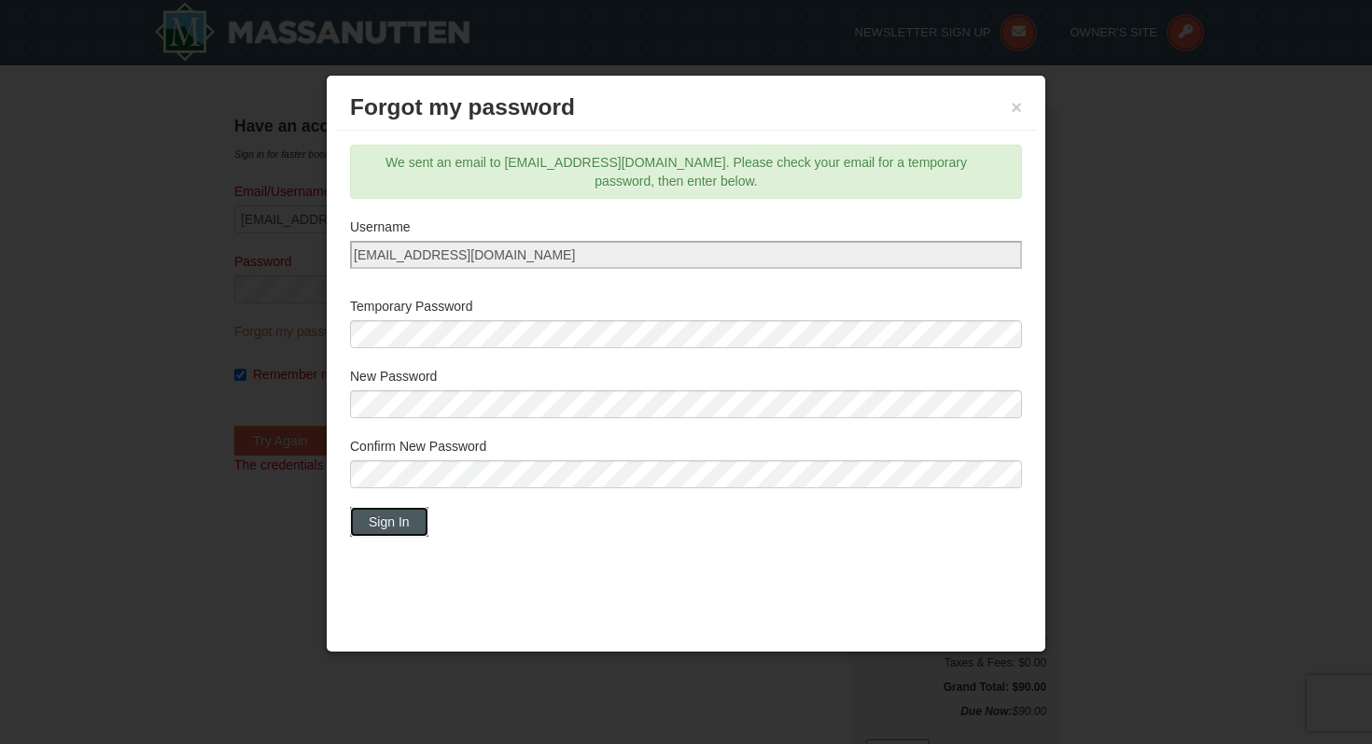
click at [375, 530] on button "Sign In" at bounding box center [389, 522] width 78 height 30
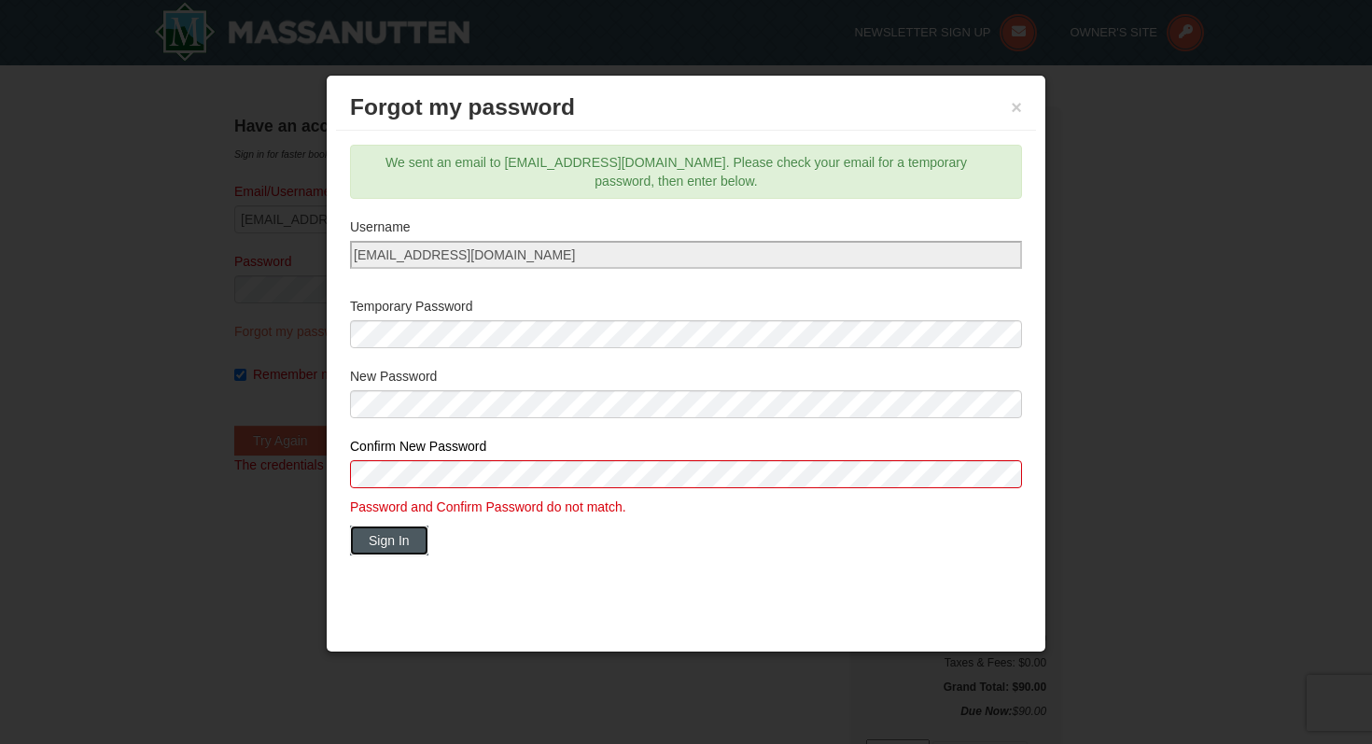
click at [390, 531] on button "Sign In" at bounding box center [389, 540] width 78 height 30
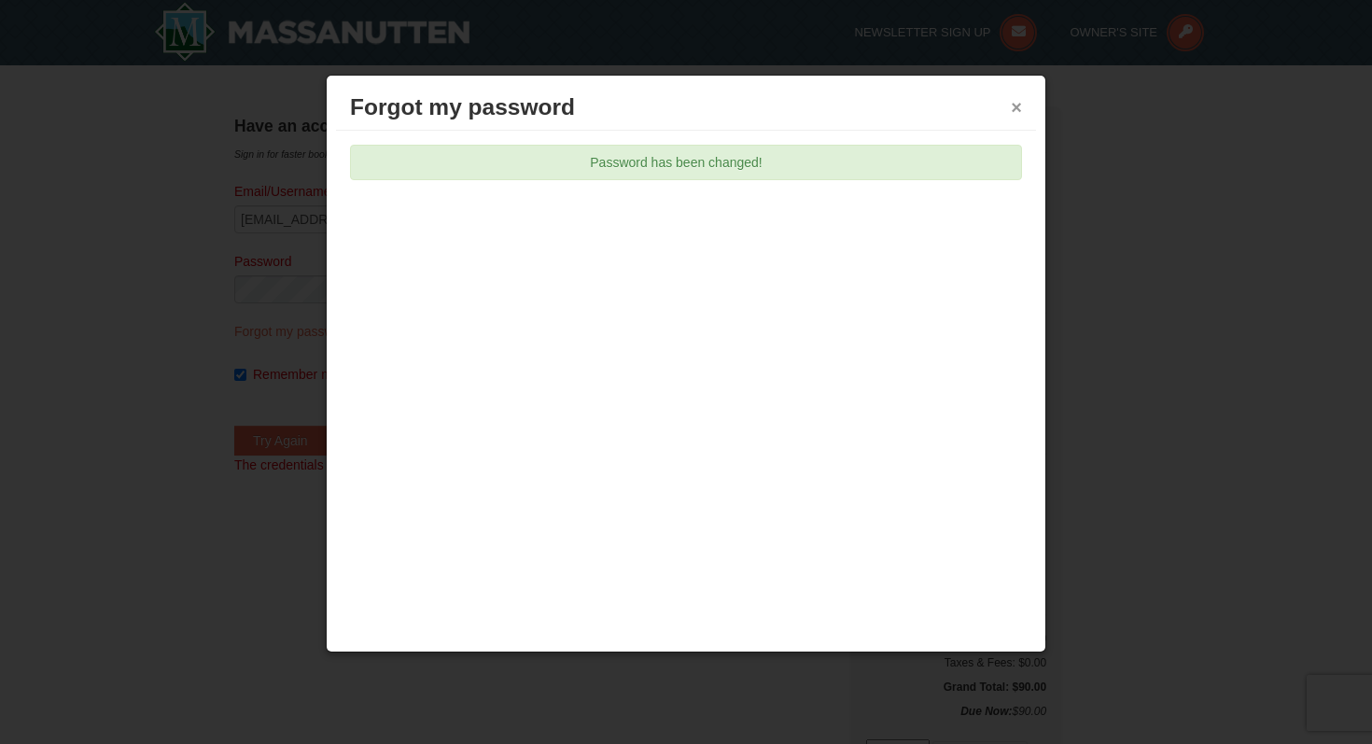
click at [1018, 107] on button "×" at bounding box center [1016, 107] width 11 height 19
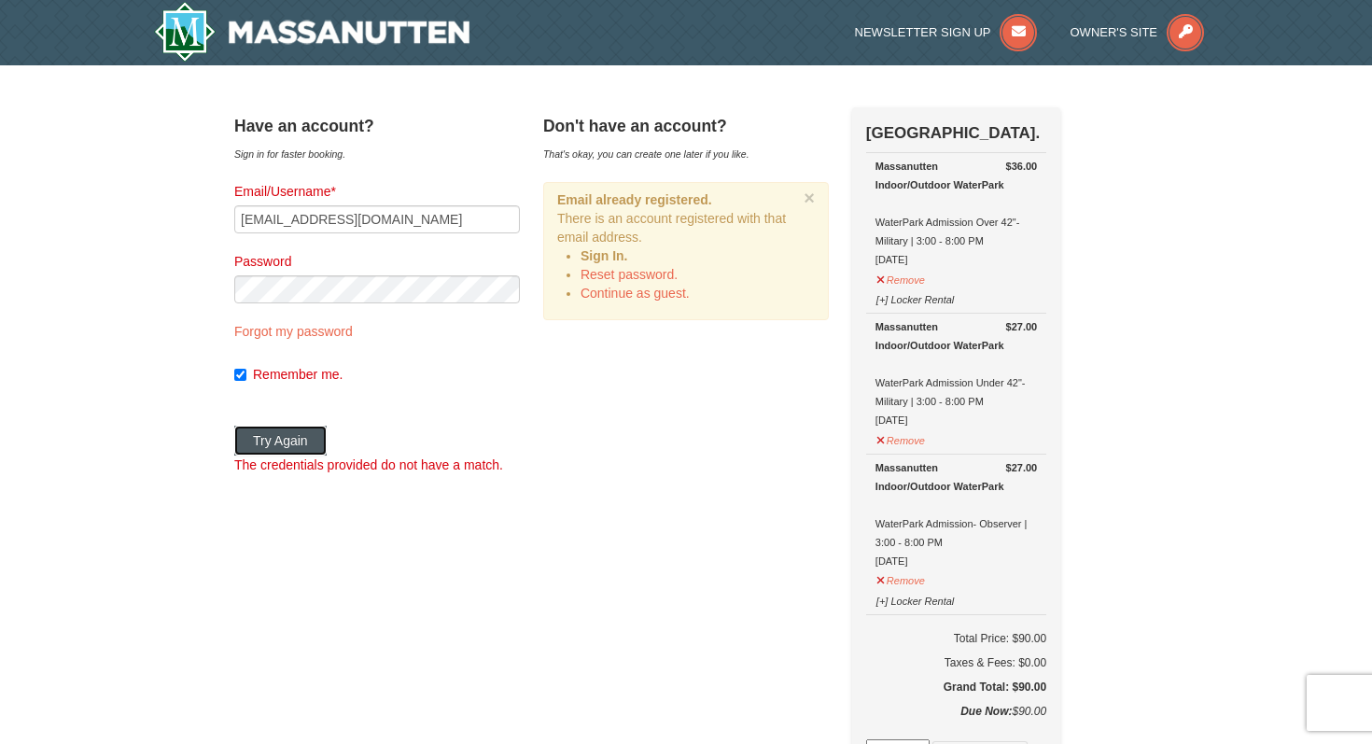
click at [315, 438] on button "Try Again" at bounding box center [280, 441] width 92 height 30
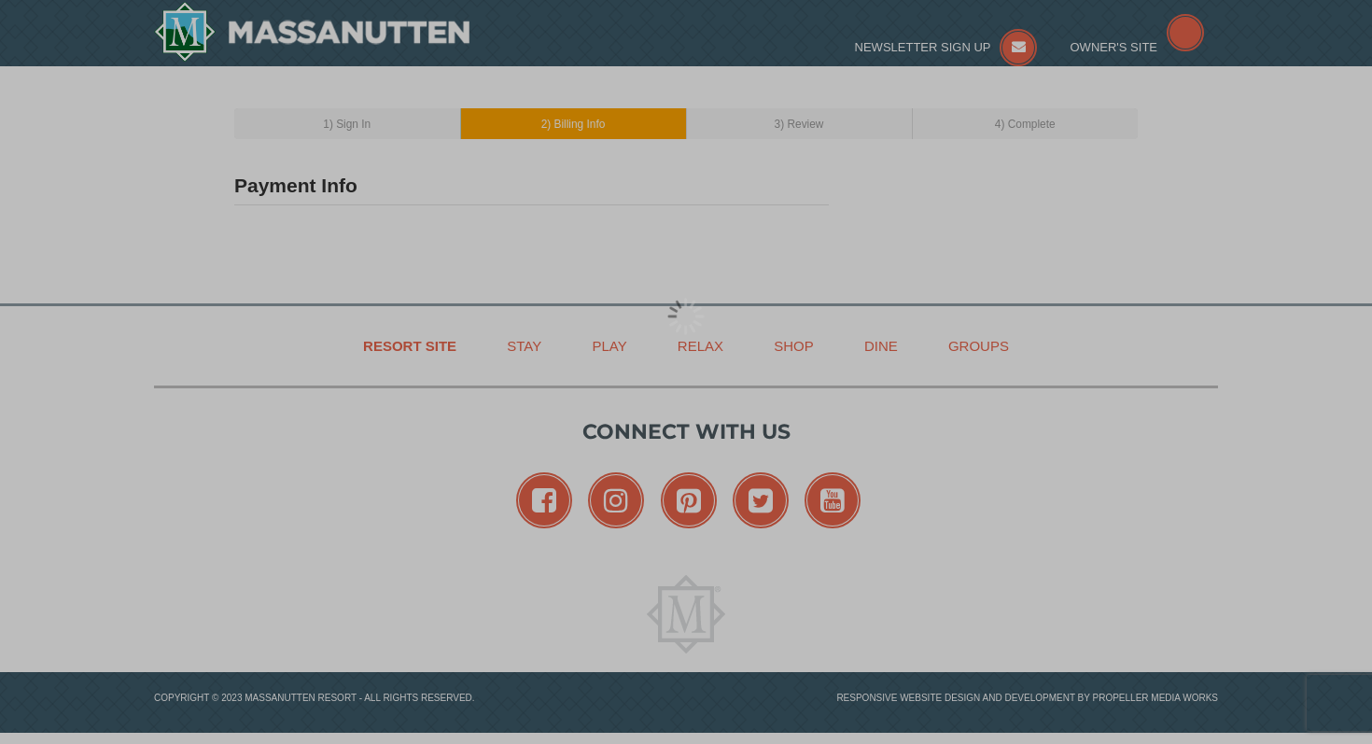
type input "[STREET_ADDRESS][PERSON_NAME]"
type input "[PERSON_NAME][GEOGRAPHIC_DATA]"
type input "20032"
type input "402"
type input "699"
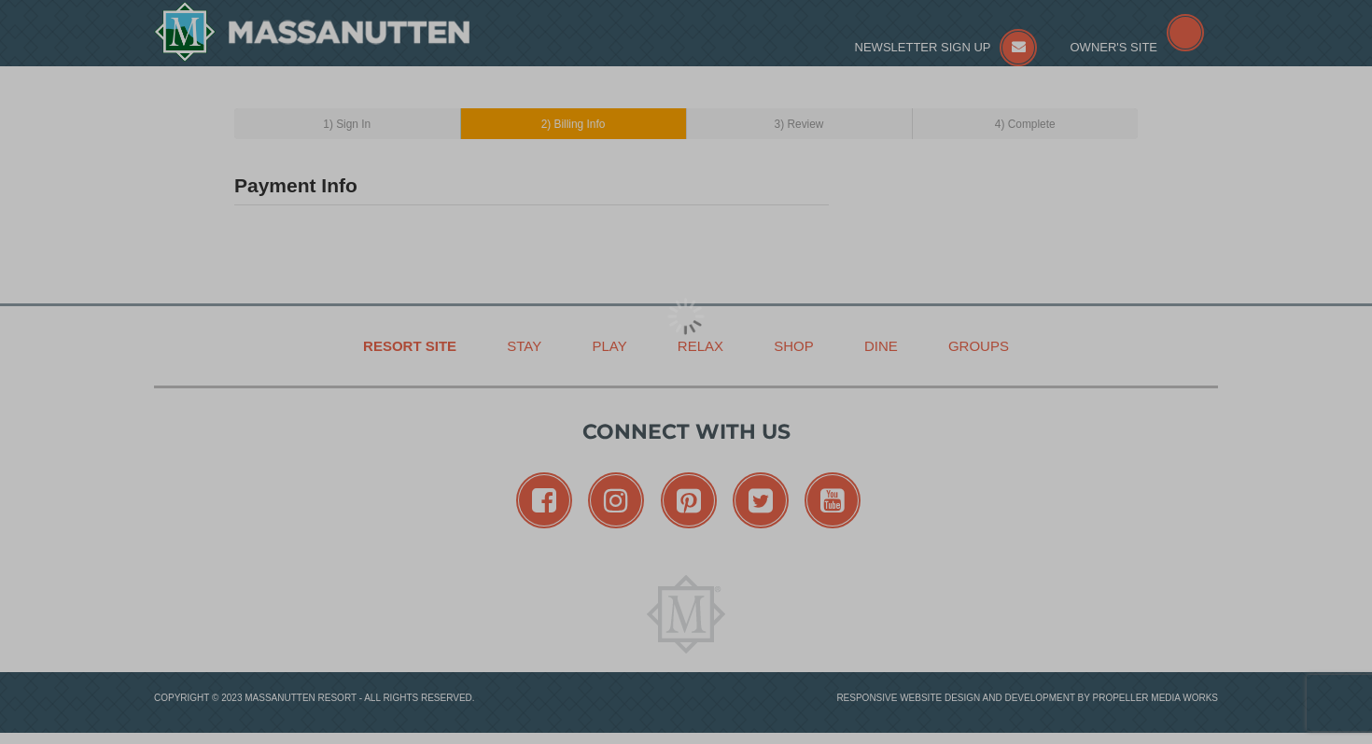
type input "5401"
type input "obryanjohnt@gmail.com"
select select "DC"
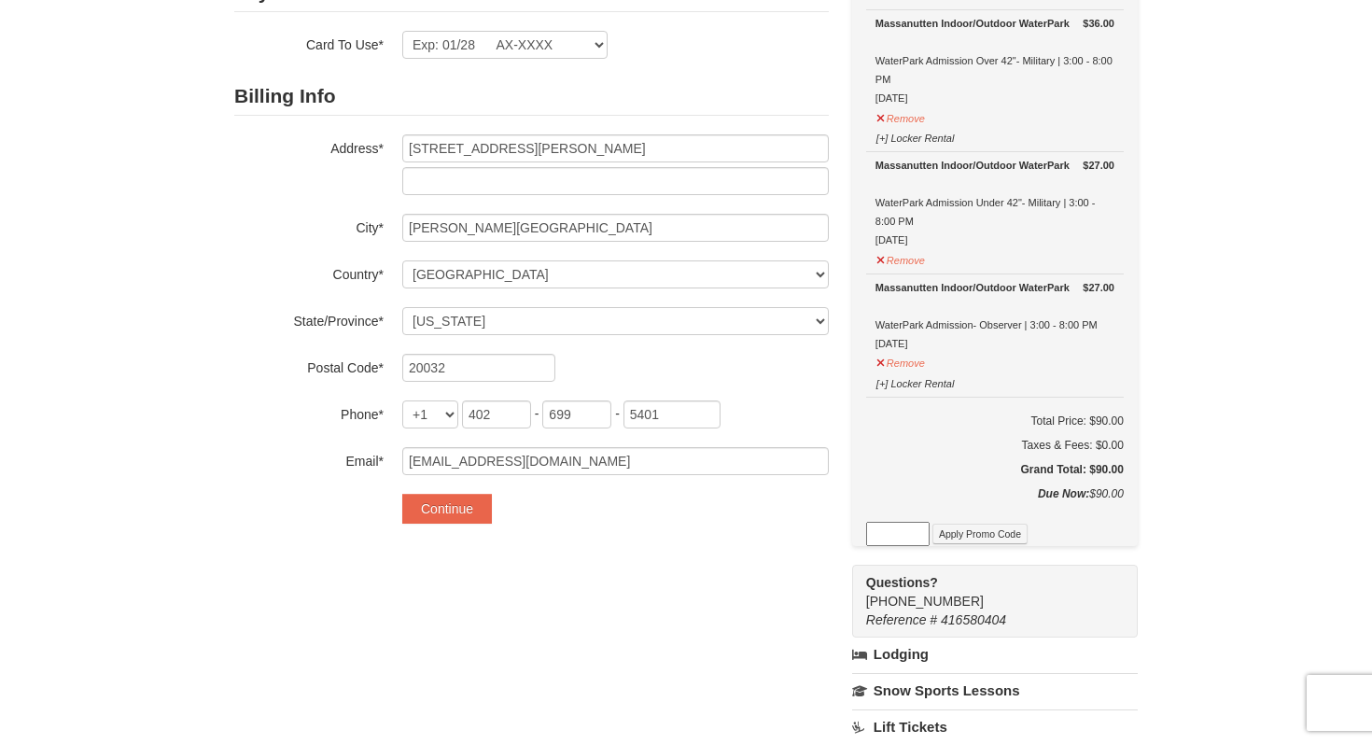
scroll to position [203, 0]
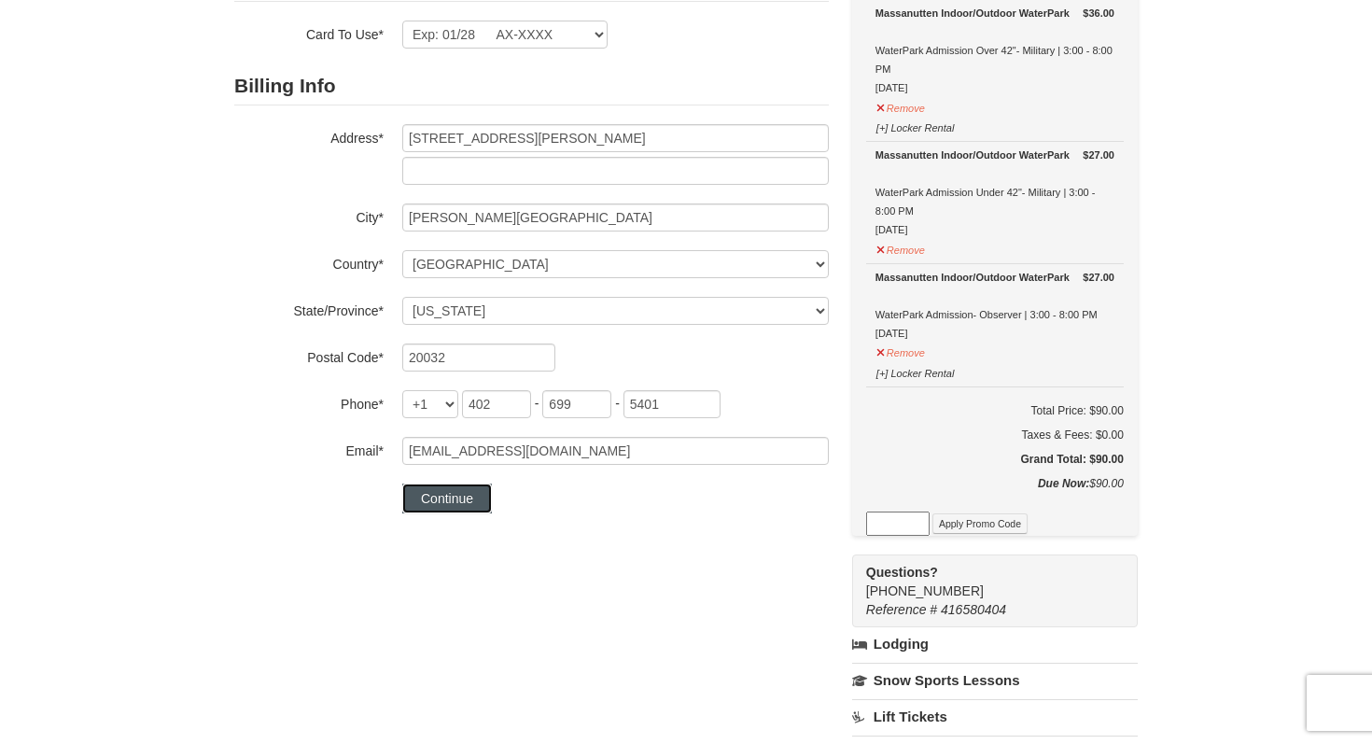
click at [445, 502] on button "Continue" at bounding box center [447, 498] width 90 height 30
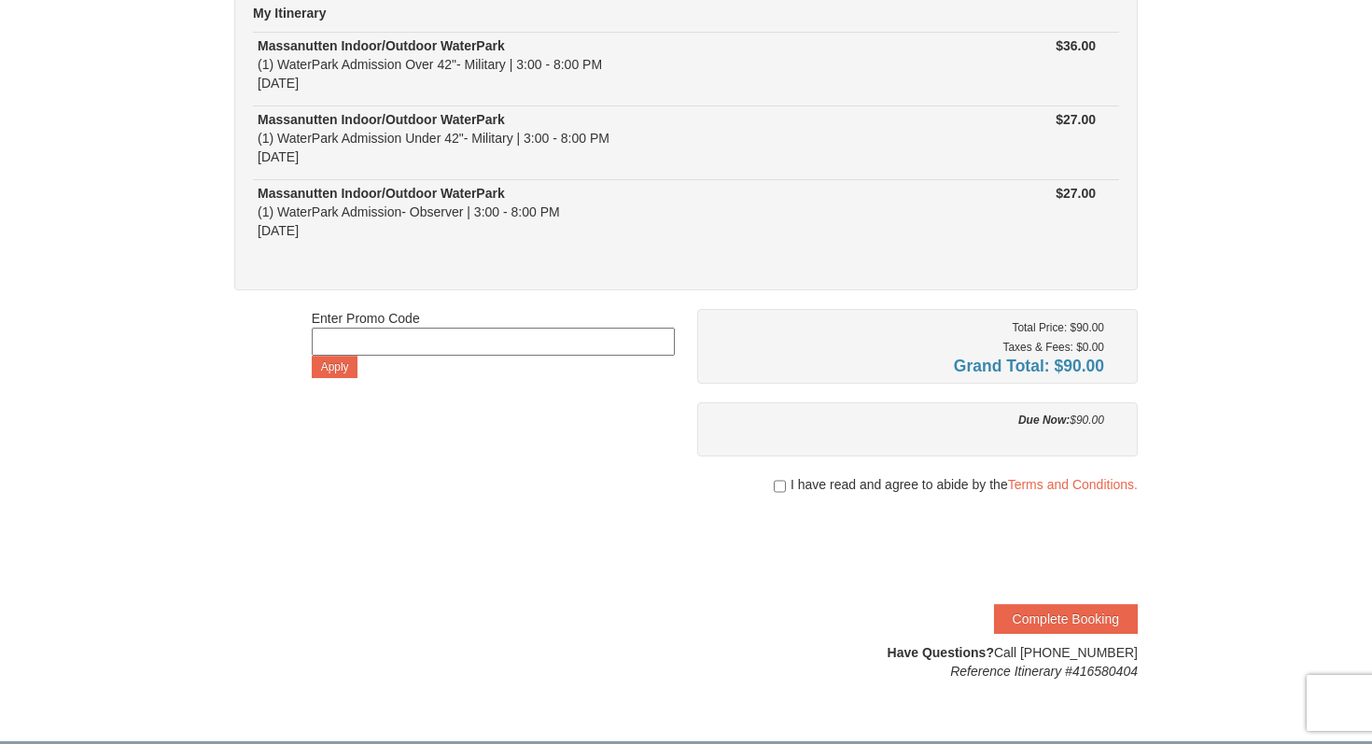
scroll to position [184, 0]
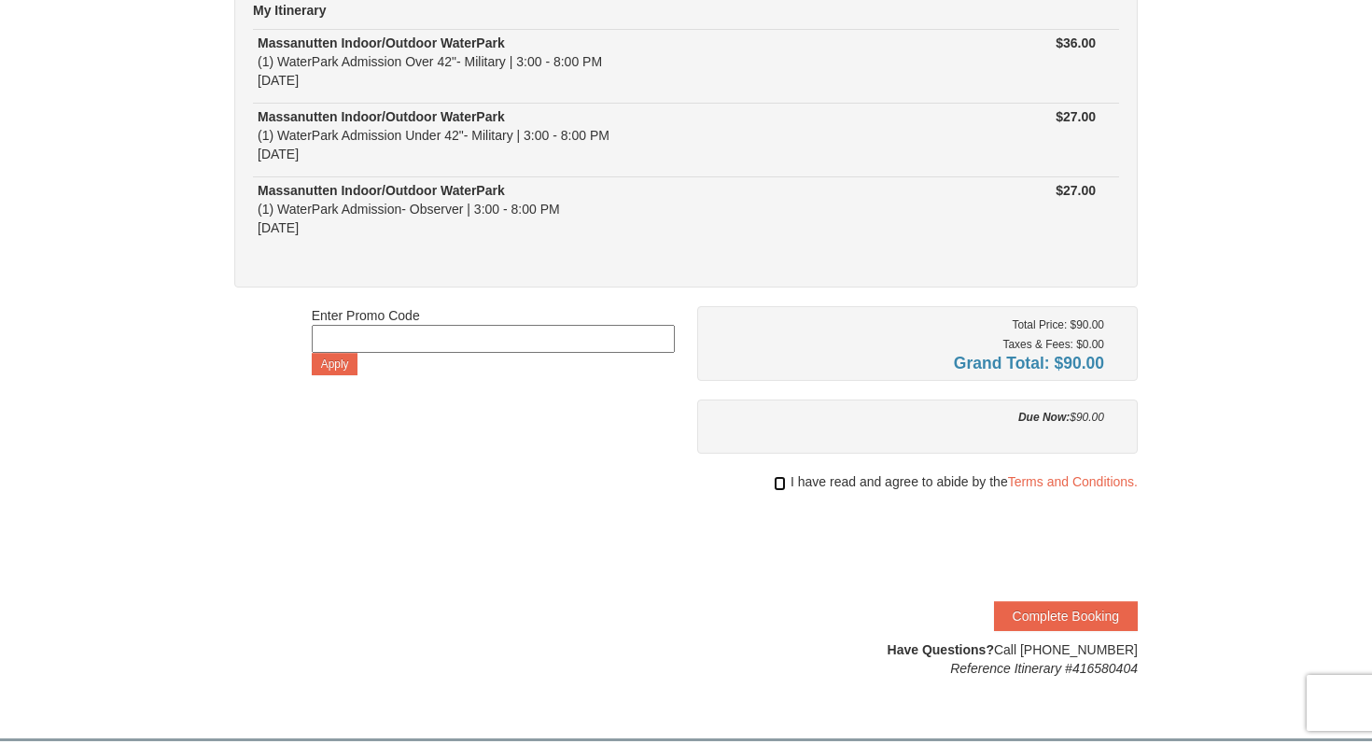
click at [776, 480] on input "checkbox" at bounding box center [780, 483] width 12 height 15
checkbox input "true"
click at [1035, 620] on button "Complete Booking" at bounding box center [1066, 616] width 144 height 30
